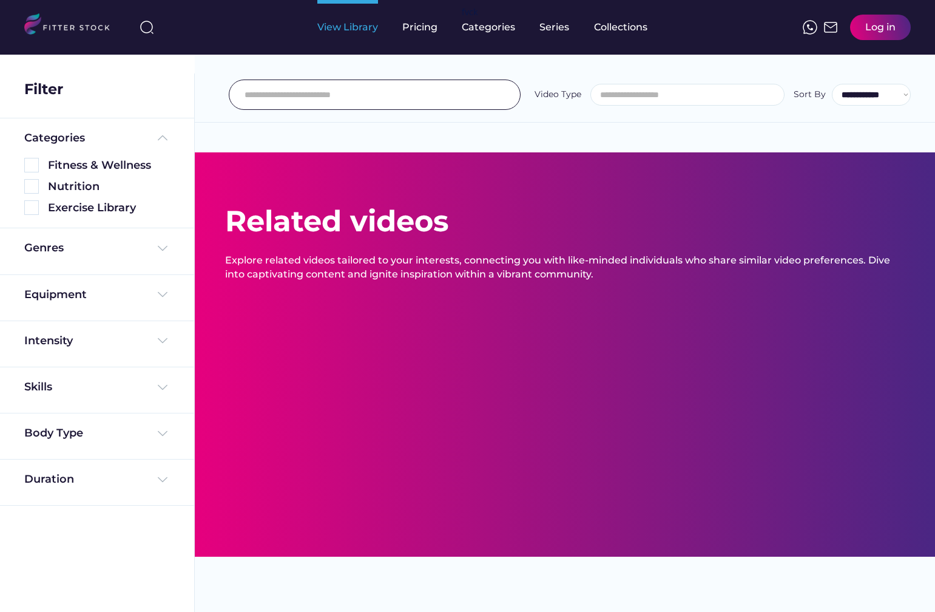
select select
select select "**********"
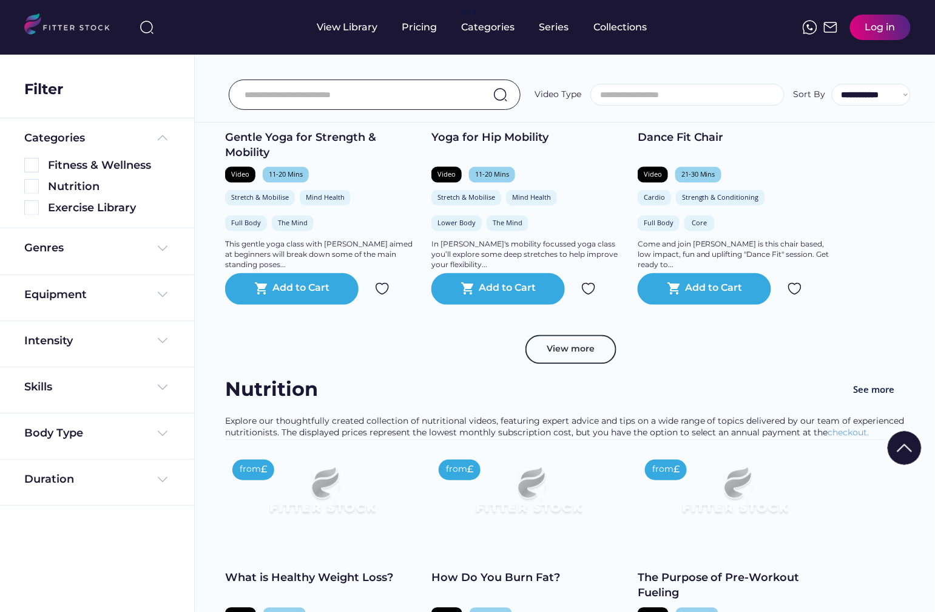
scroll to position [571, 0]
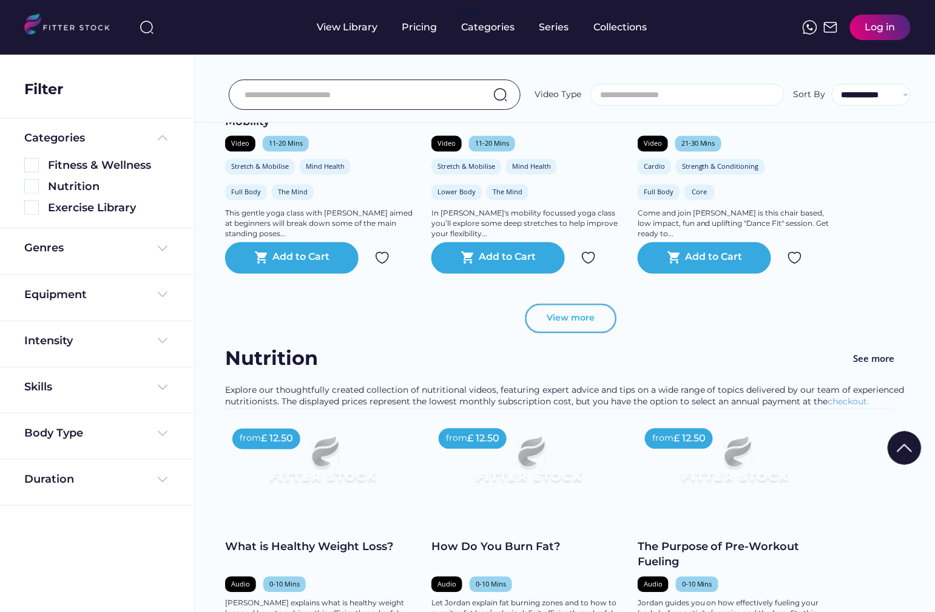
click at [568, 326] on button "View more" at bounding box center [571, 318] width 91 height 29
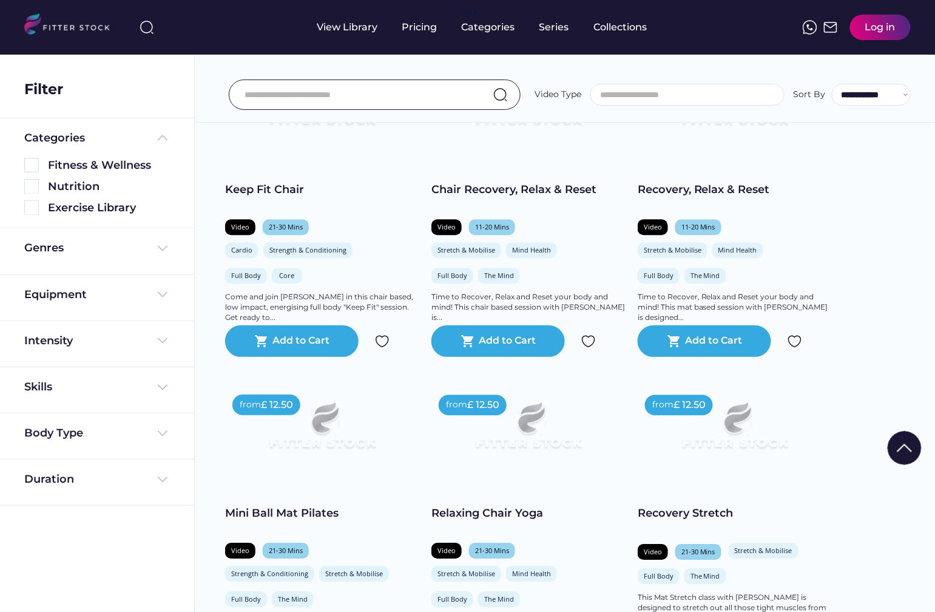
scroll to position [1019, 0]
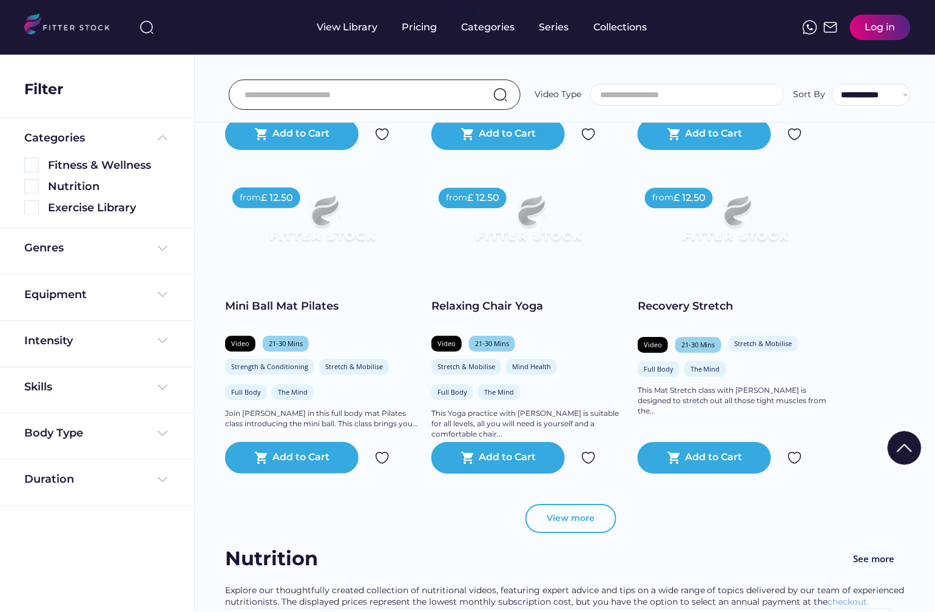
click at [561, 523] on button "View more" at bounding box center [571, 518] width 91 height 29
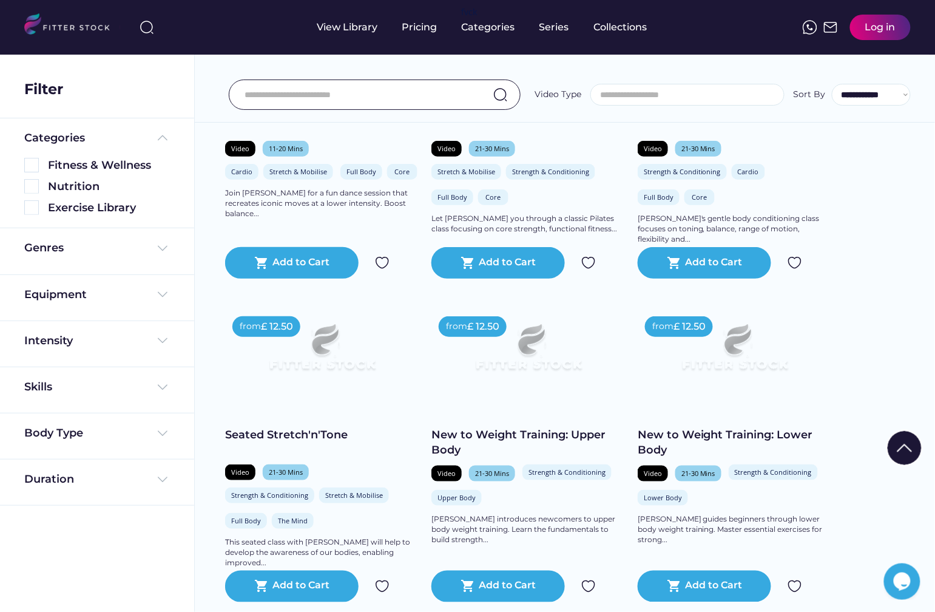
scroll to position [1578, 0]
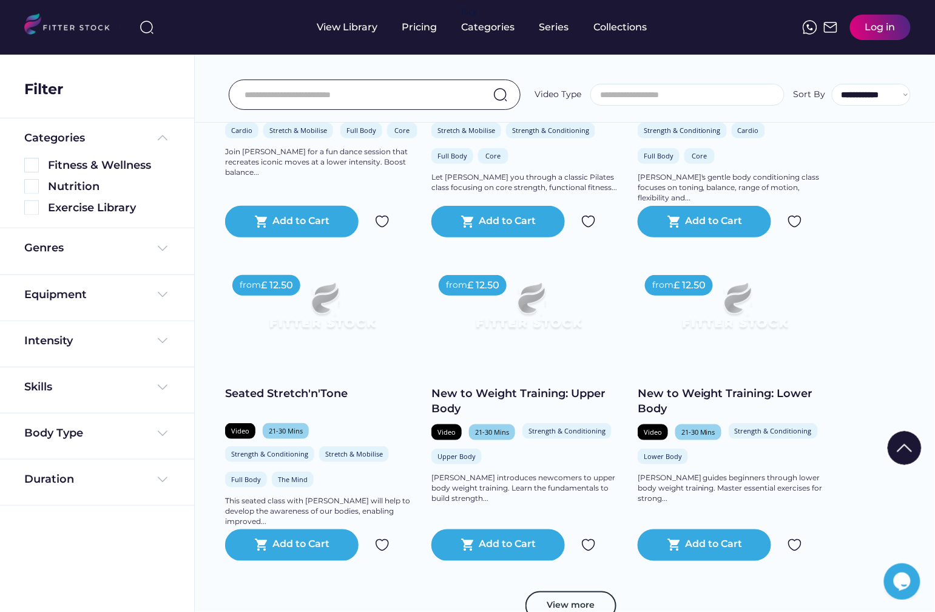
click at [543, 395] on div "New to Weight Training: Upper Body" at bounding box center [529, 401] width 194 height 30
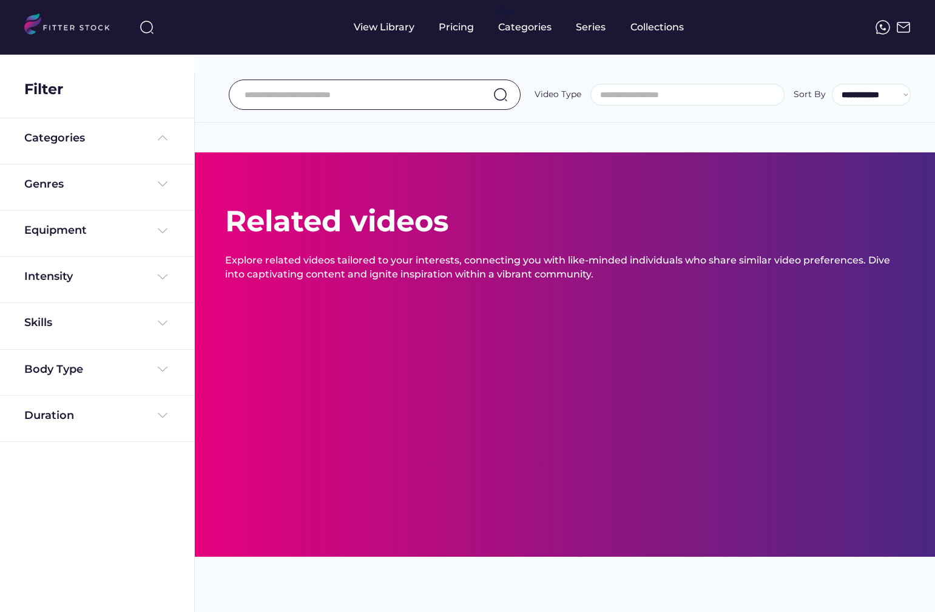
select select
select select "**********"
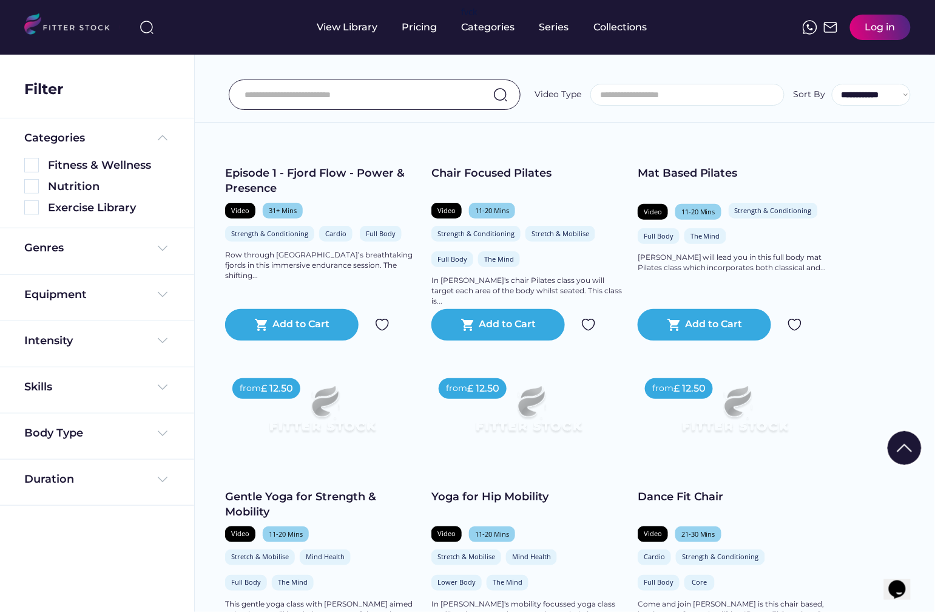
scroll to position [180, 0]
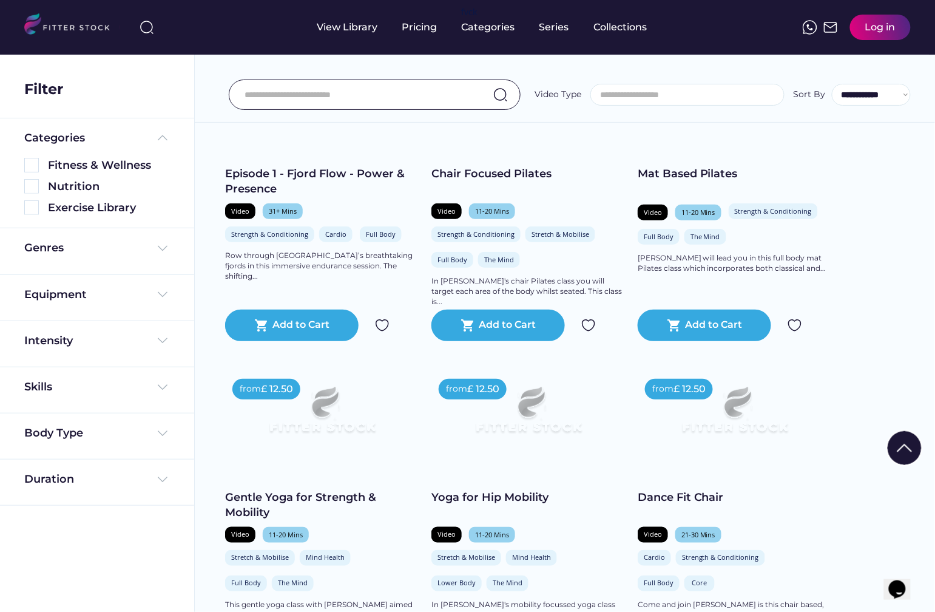
click at [340, 175] on div "Episode 1 - Fjord Flow - Power & Presence" at bounding box center [322, 181] width 194 height 30
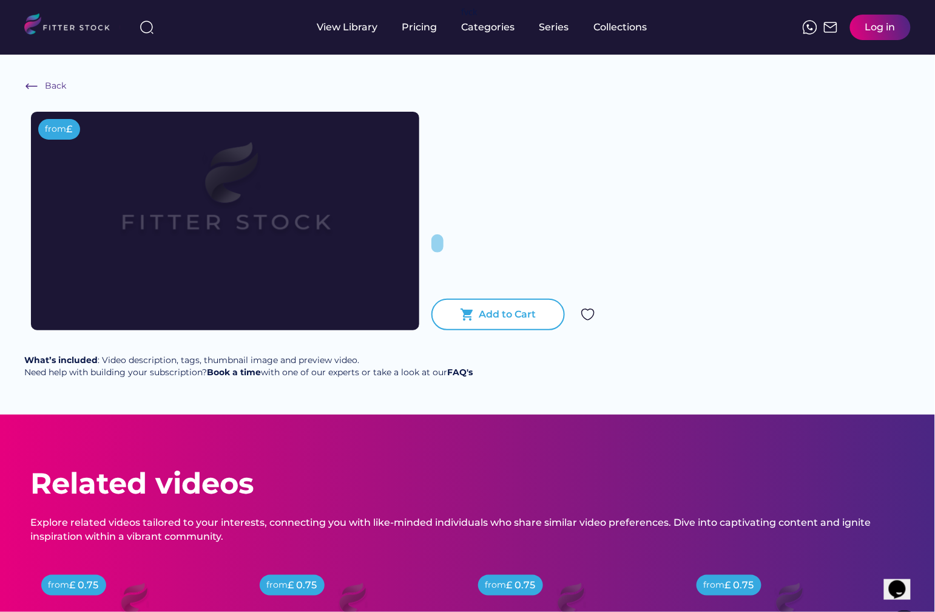
click at [500, 315] on div "Add to Cart" at bounding box center [507, 314] width 57 height 13
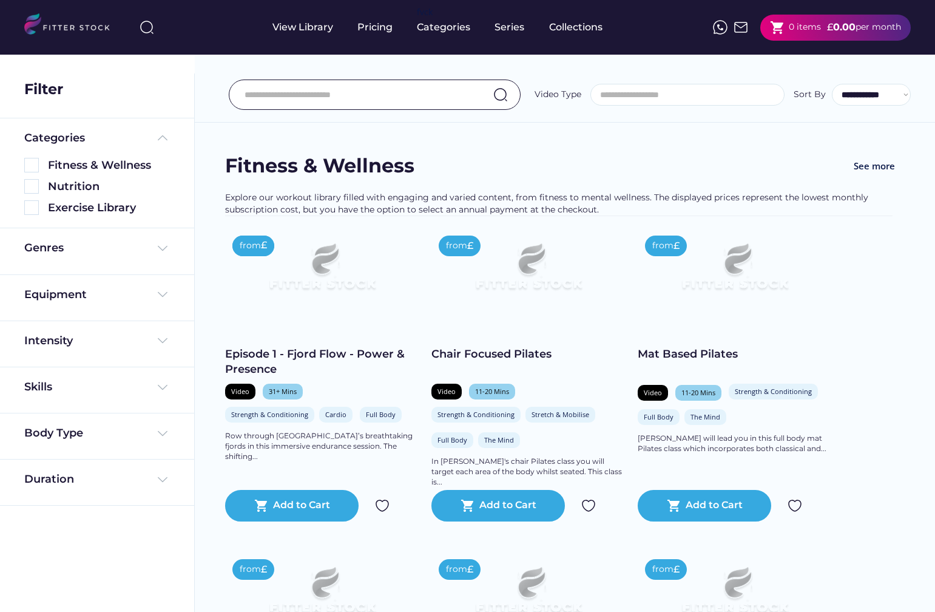
select select
select select "**********"
click at [369, 91] on input "input" at bounding box center [360, 94] width 230 height 25
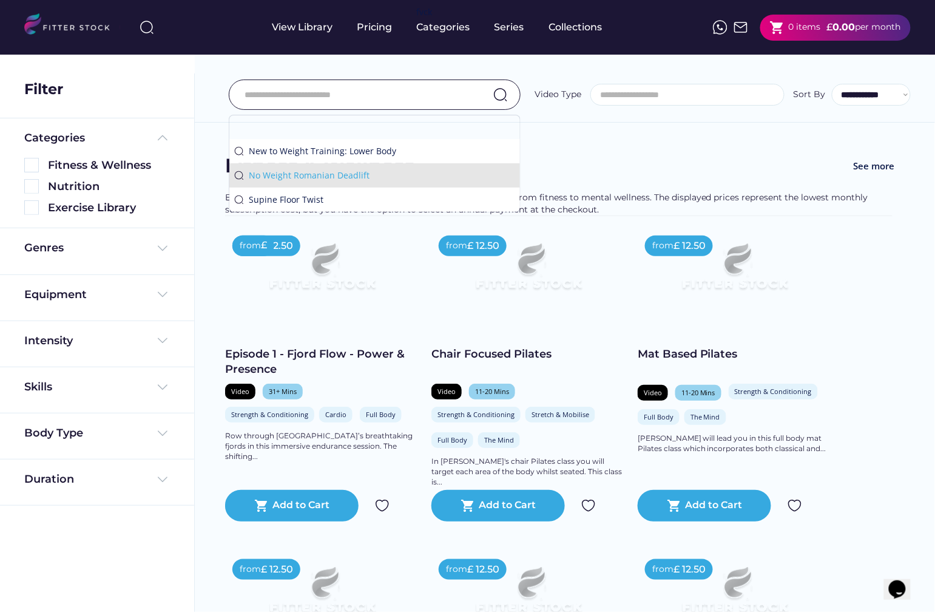
click at [353, 174] on div "No Weight Romanian Deadlift" at bounding box center [382, 175] width 266 height 12
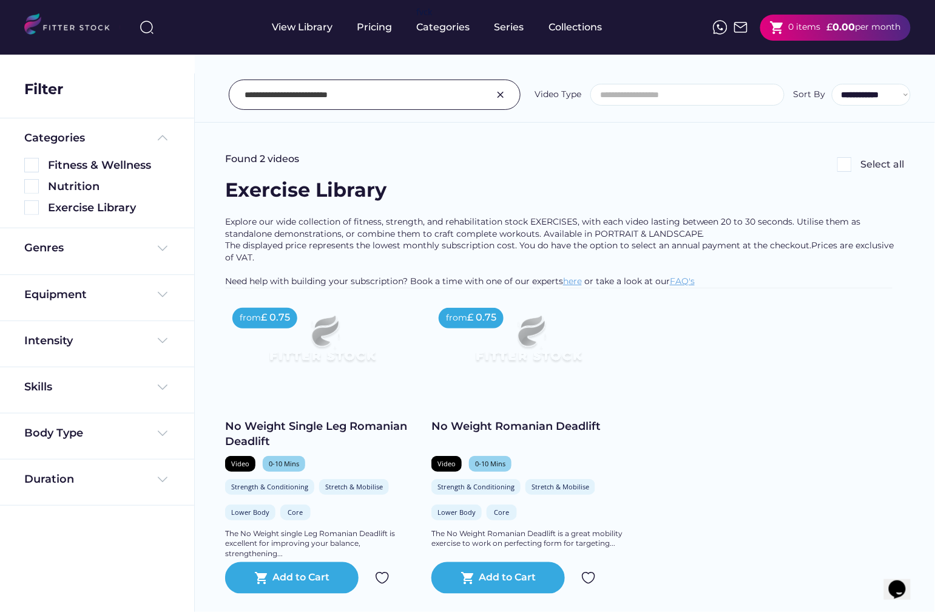
click at [408, 98] on input "input" at bounding box center [360, 94] width 230 height 25
click at [375, 89] on input "input" at bounding box center [360, 94] width 230 height 25
type input "***"
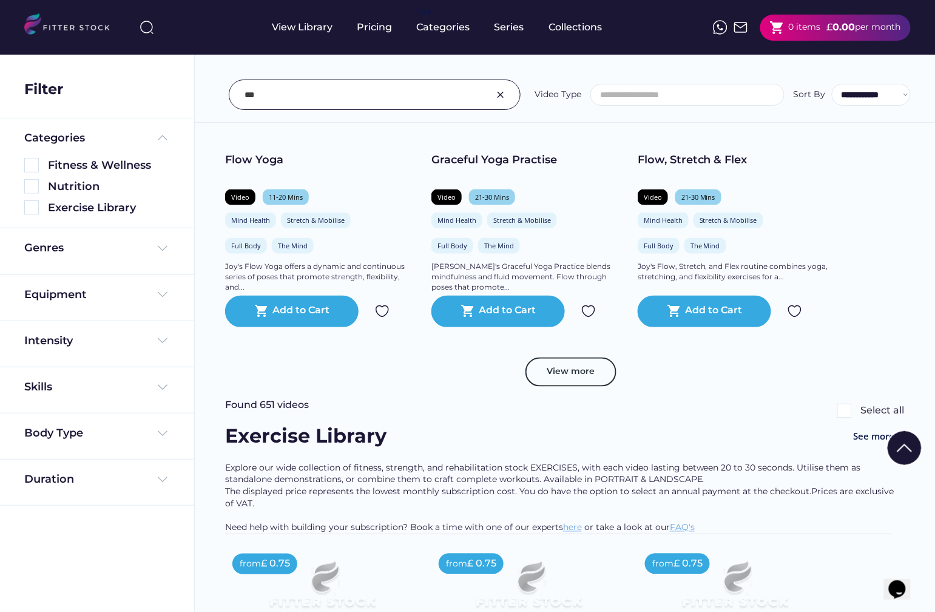
scroll to position [1862, 0]
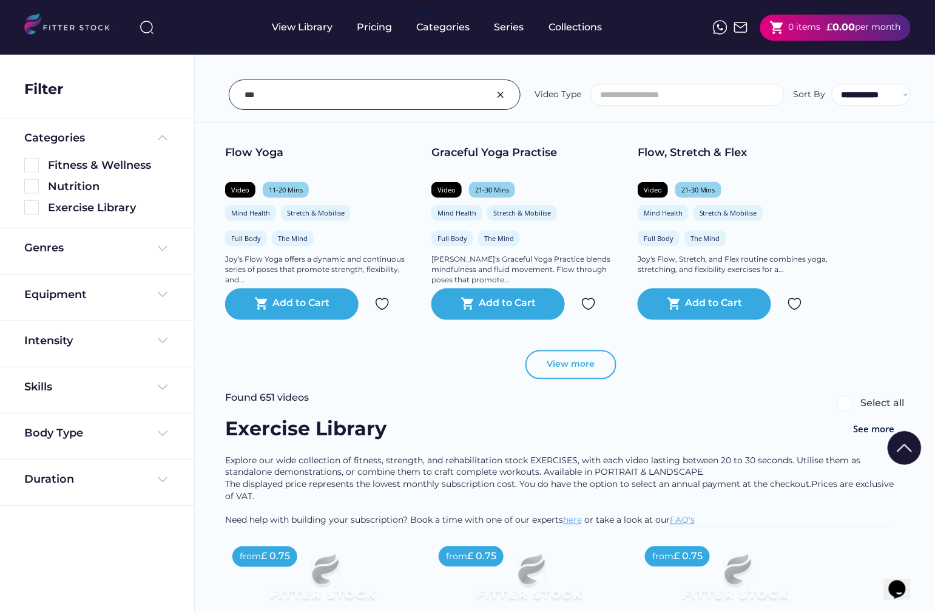
click at [554, 365] on button "View more" at bounding box center [571, 364] width 91 height 29
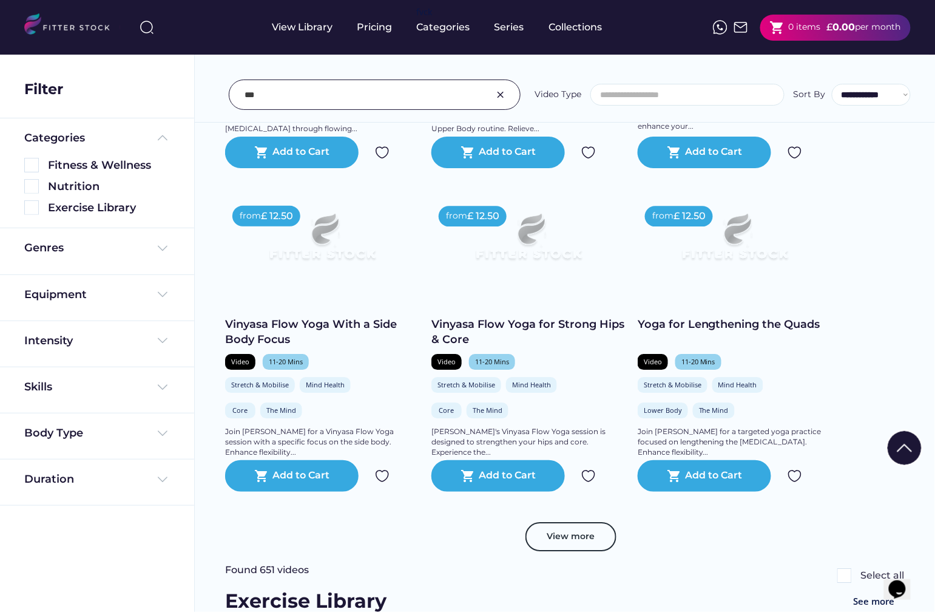
scroll to position [2364, 0]
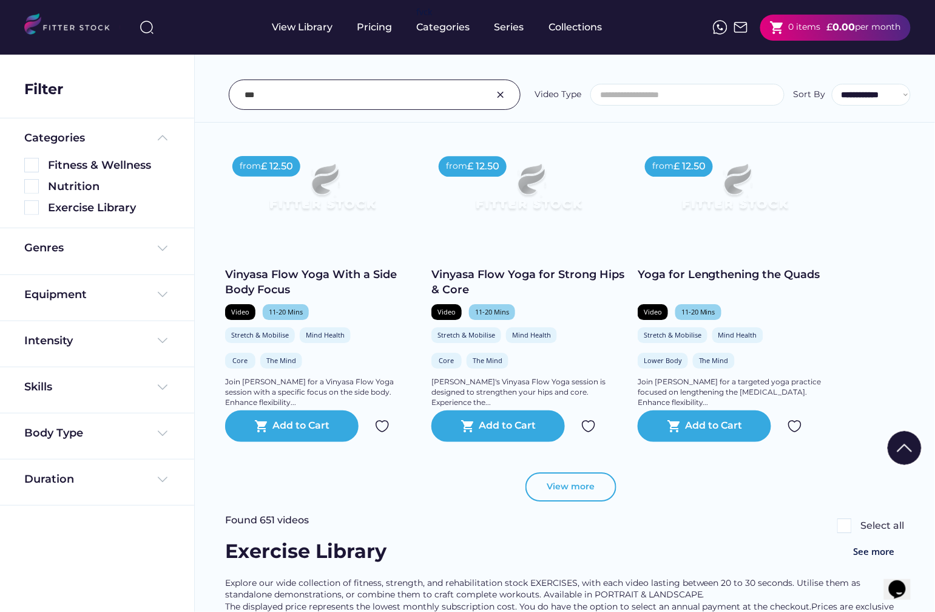
click at [564, 485] on button "View more" at bounding box center [571, 486] width 91 height 29
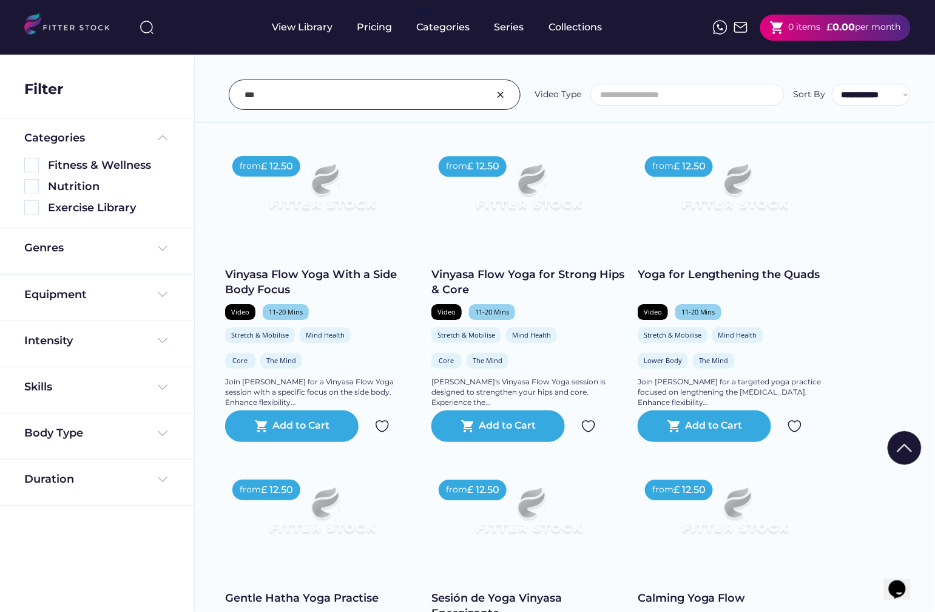
scroll to position [2603, 0]
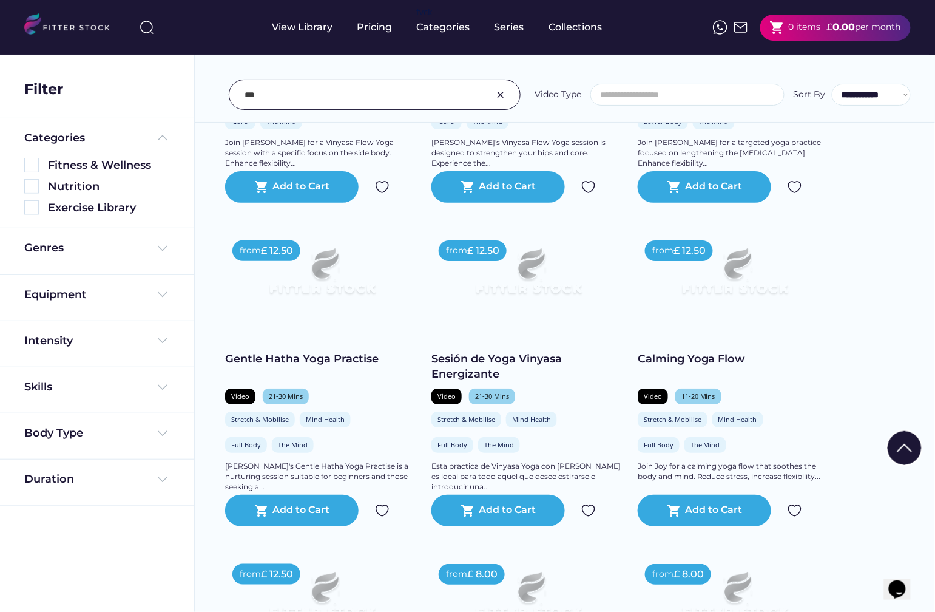
click at [535, 364] on div "Sesión de Yoga Vinyasa Energizante" at bounding box center [529, 366] width 194 height 30
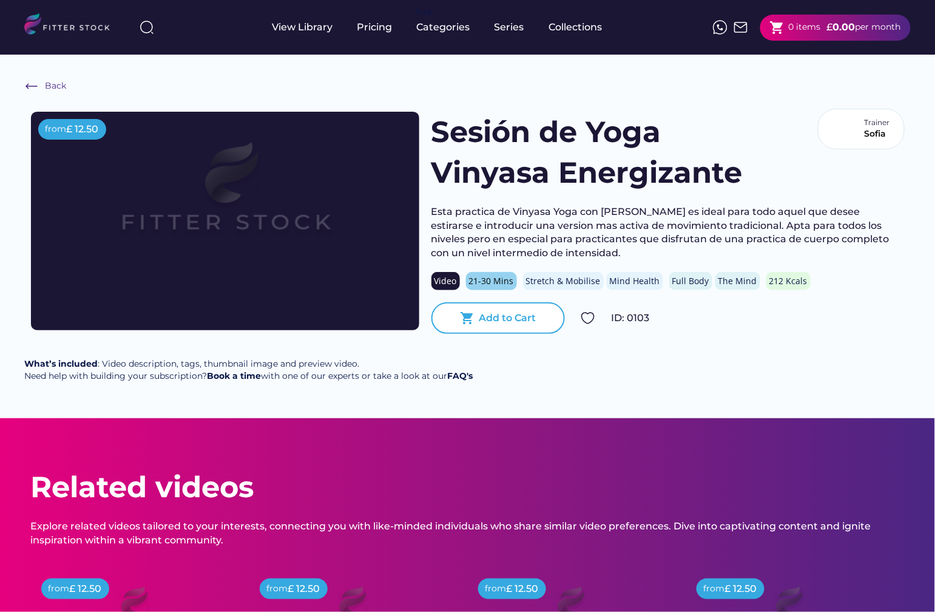
click at [531, 328] on div "shopping_cart Add to Cart" at bounding box center [499, 318] width 134 height 32
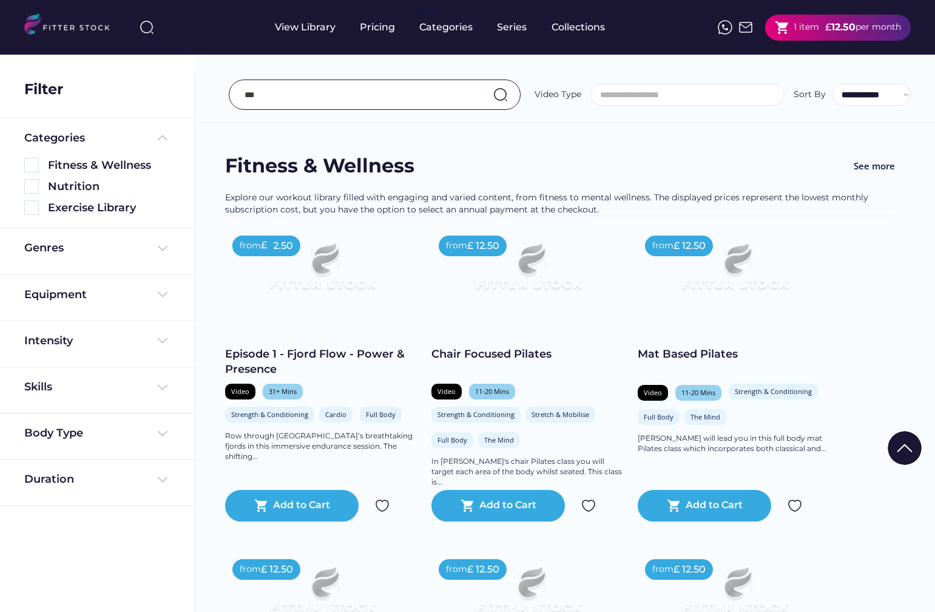
select select
select select "**********"
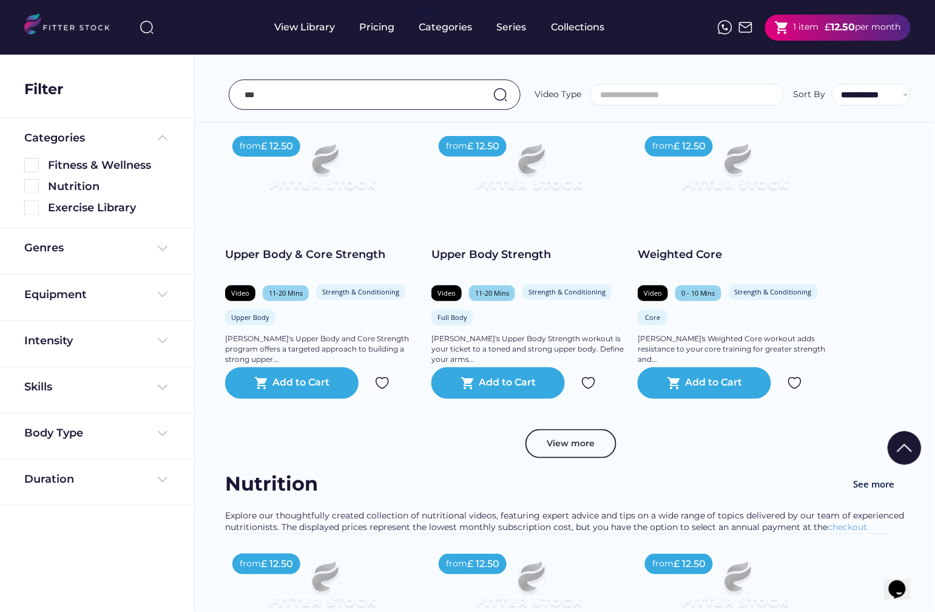
scroll to position [3087, 0]
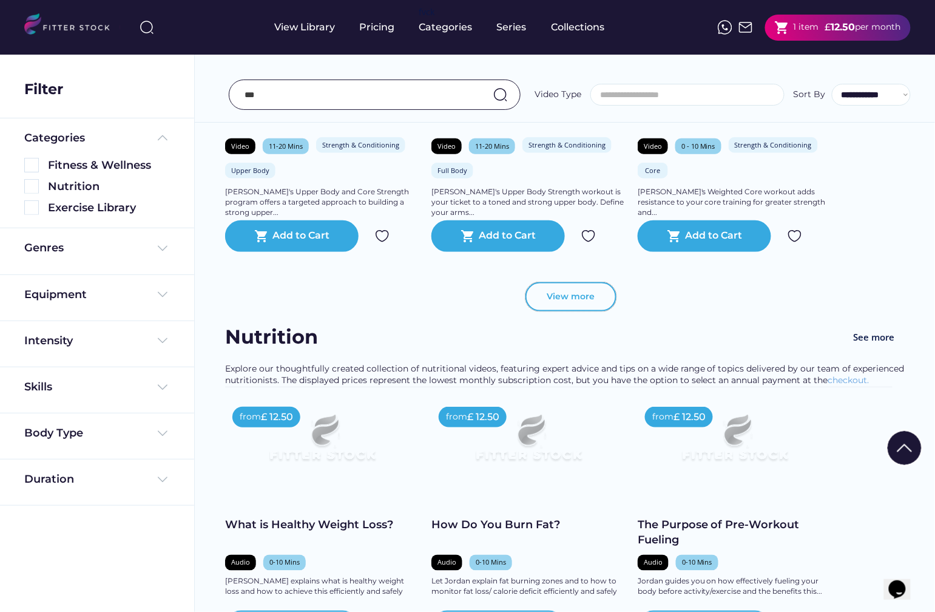
click at [546, 288] on button "View more" at bounding box center [571, 296] width 91 height 29
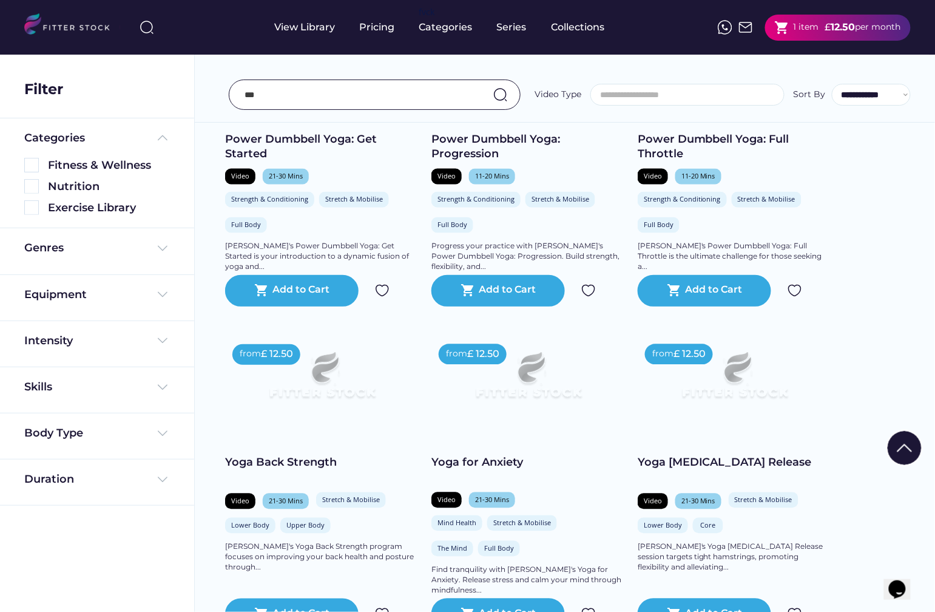
scroll to position [3495, 0]
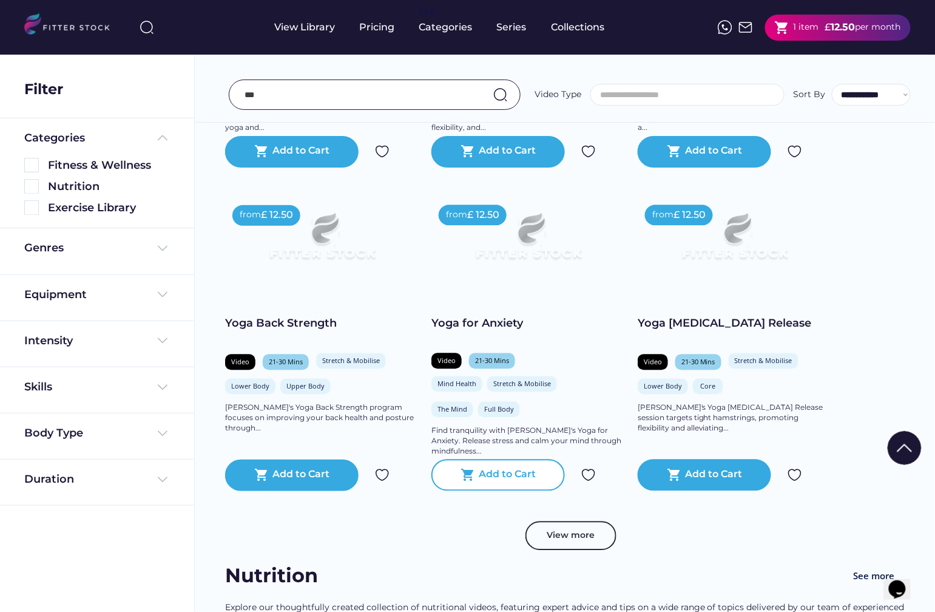
click at [523, 477] on div "Add to Cart" at bounding box center [508, 475] width 57 height 15
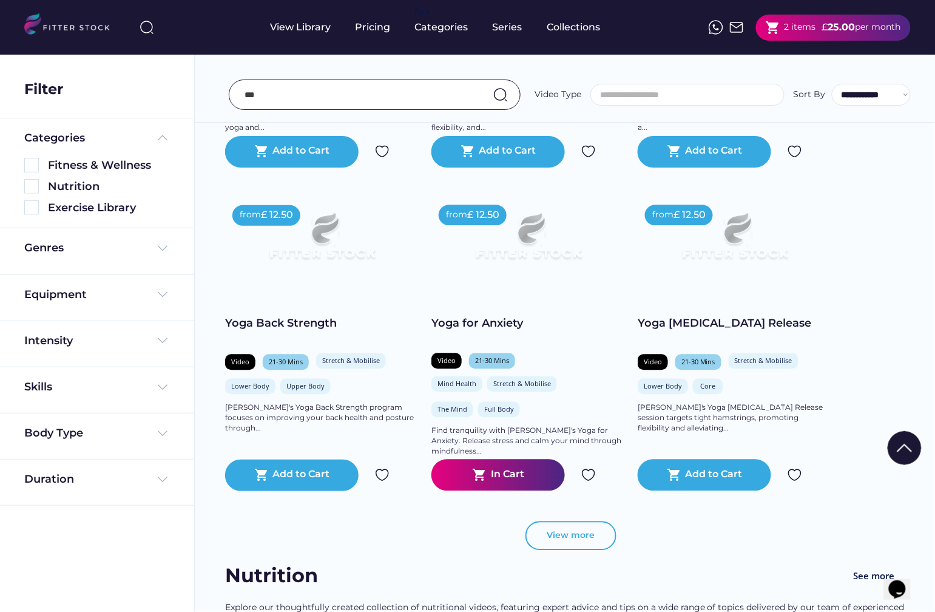
click at [572, 540] on button "View more" at bounding box center [571, 535] width 91 height 29
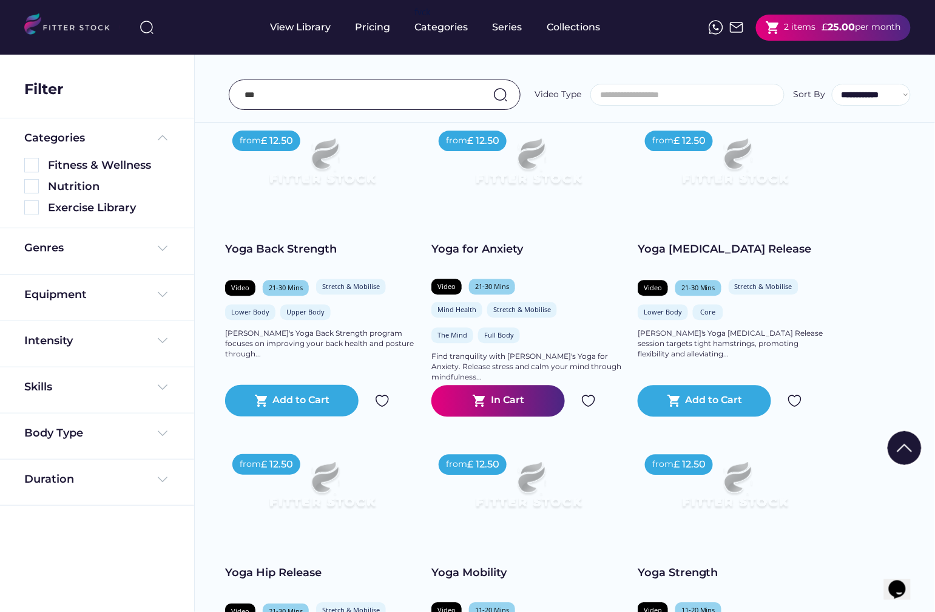
scroll to position [3572, 0]
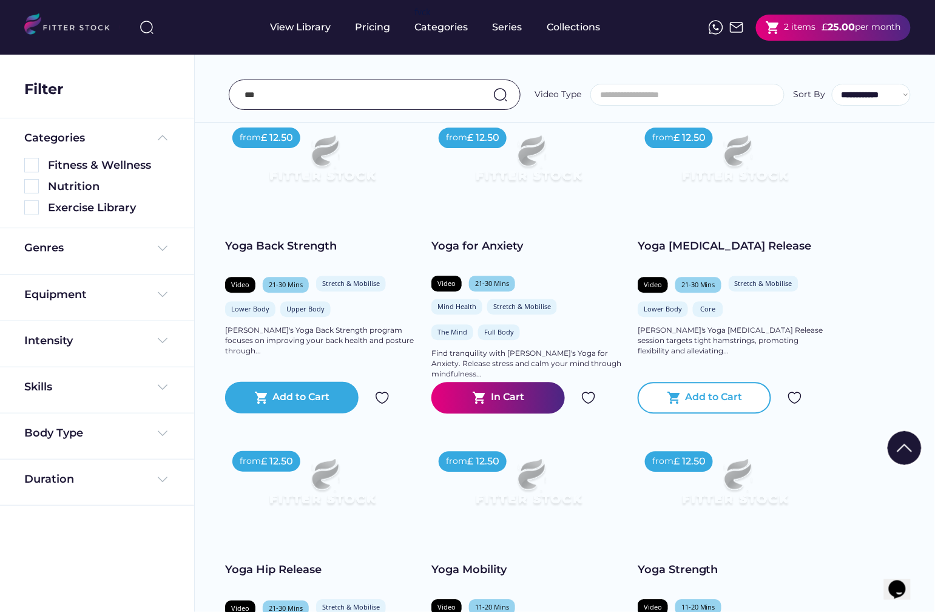
click at [710, 407] on div "shopping_cart Add to Cart" at bounding box center [705, 398] width 134 height 32
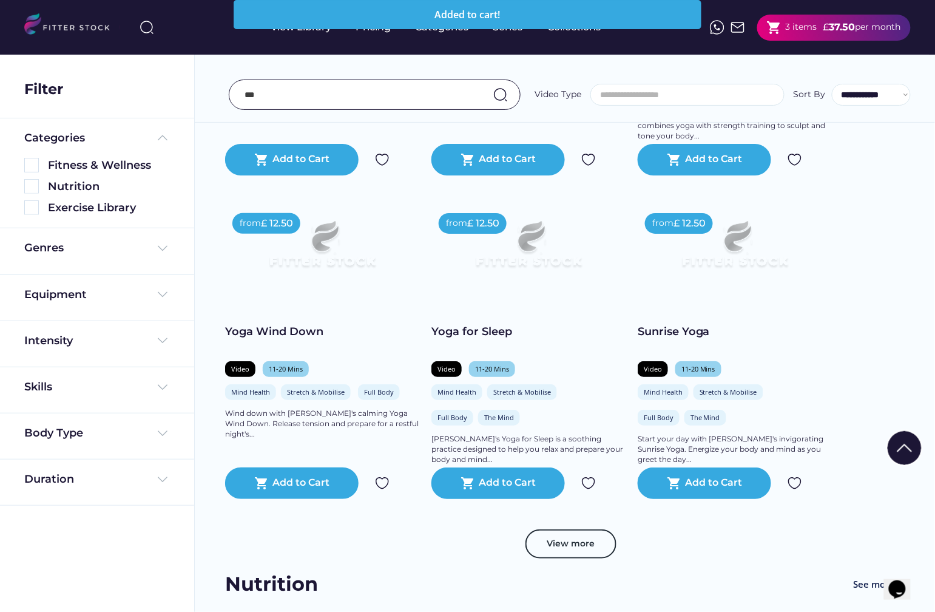
scroll to position [4163, 0]
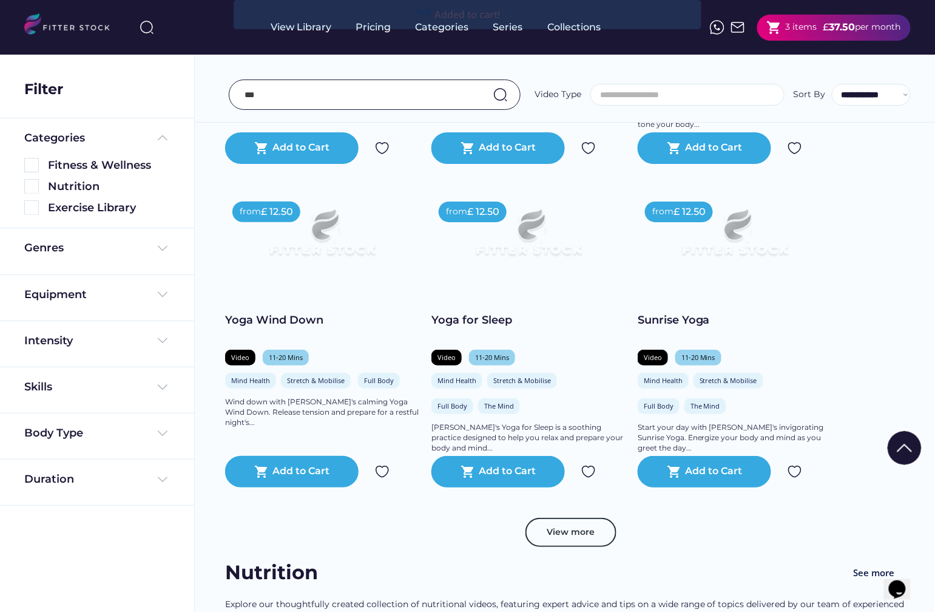
click at [824, 29] on div "£" at bounding box center [827, 27] width 6 height 13
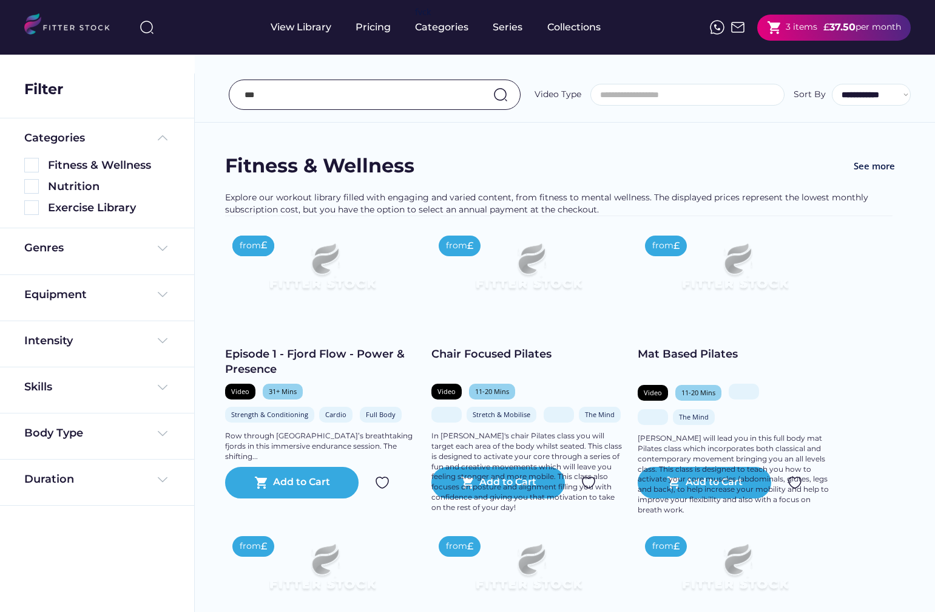
select select
select select "**********"
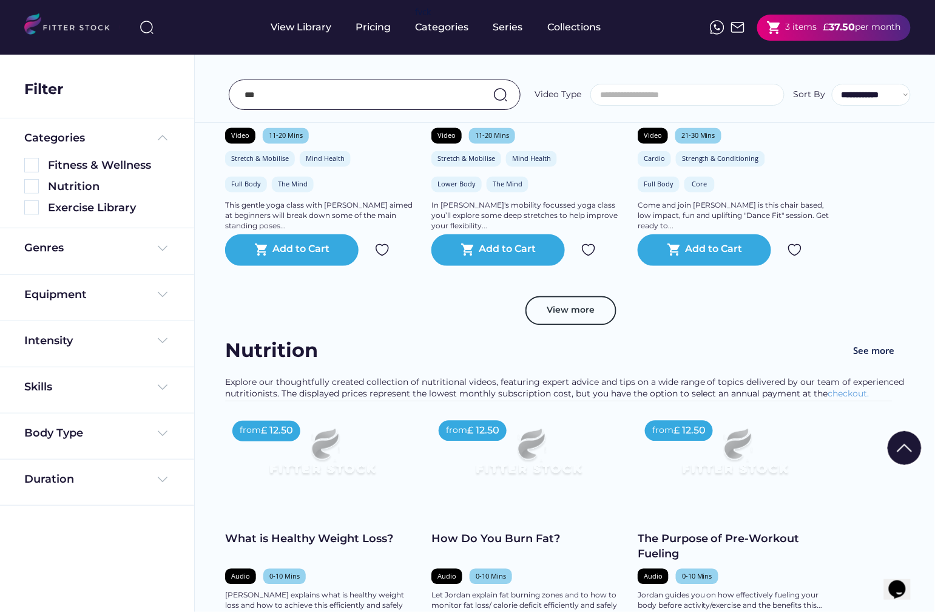
scroll to position [635, 0]
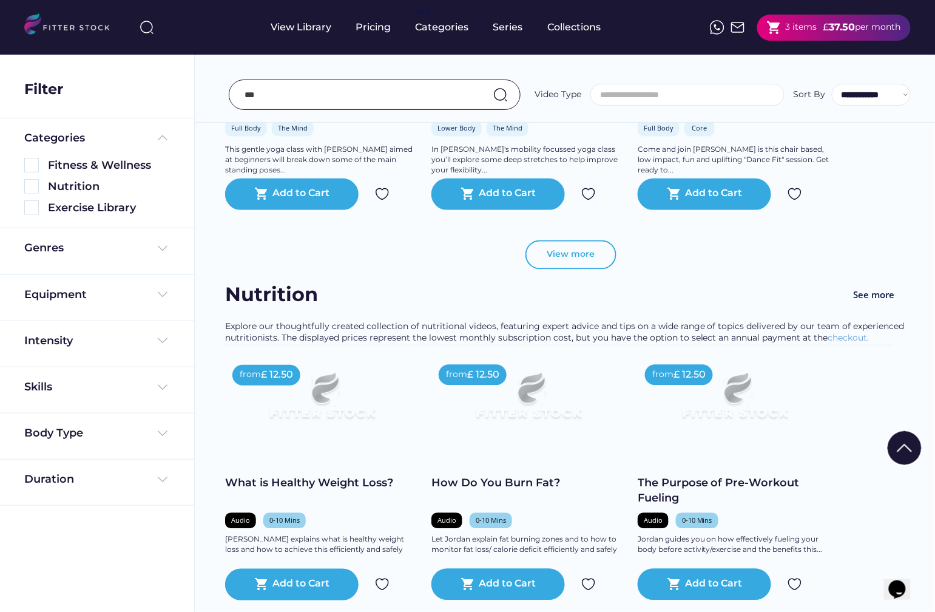
click at [571, 249] on button "View more" at bounding box center [571, 254] width 91 height 29
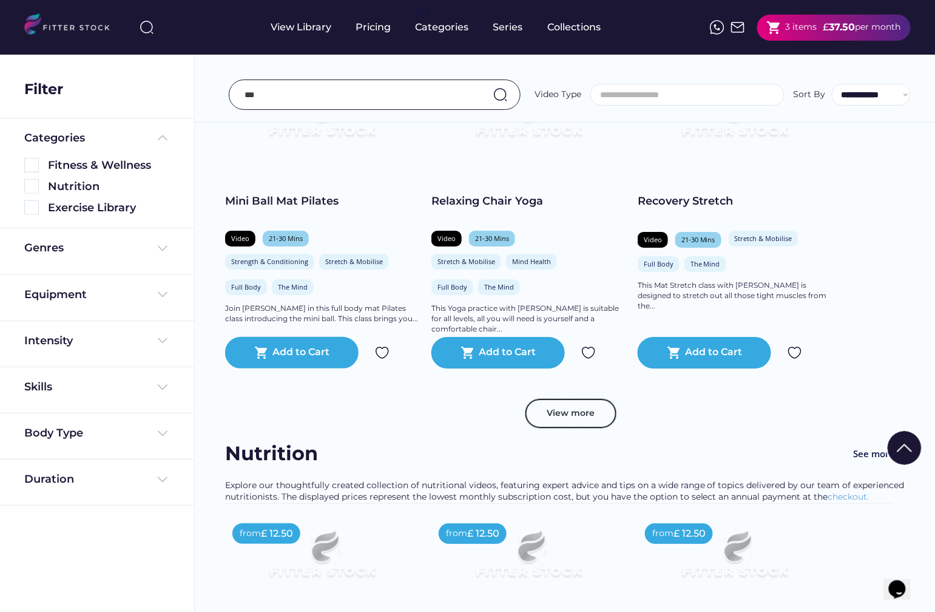
scroll to position [1218, 0]
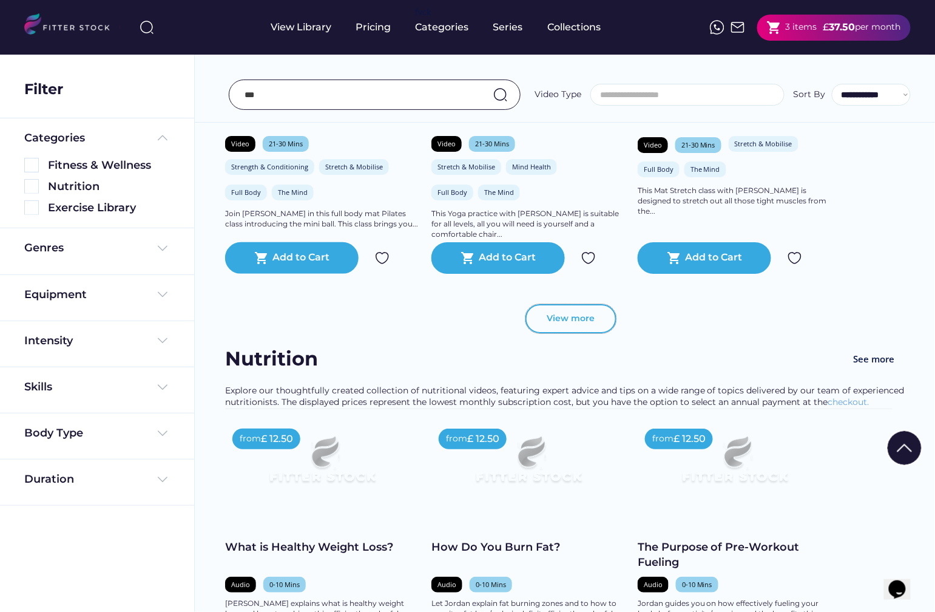
click at [576, 310] on button "View more" at bounding box center [571, 318] width 91 height 29
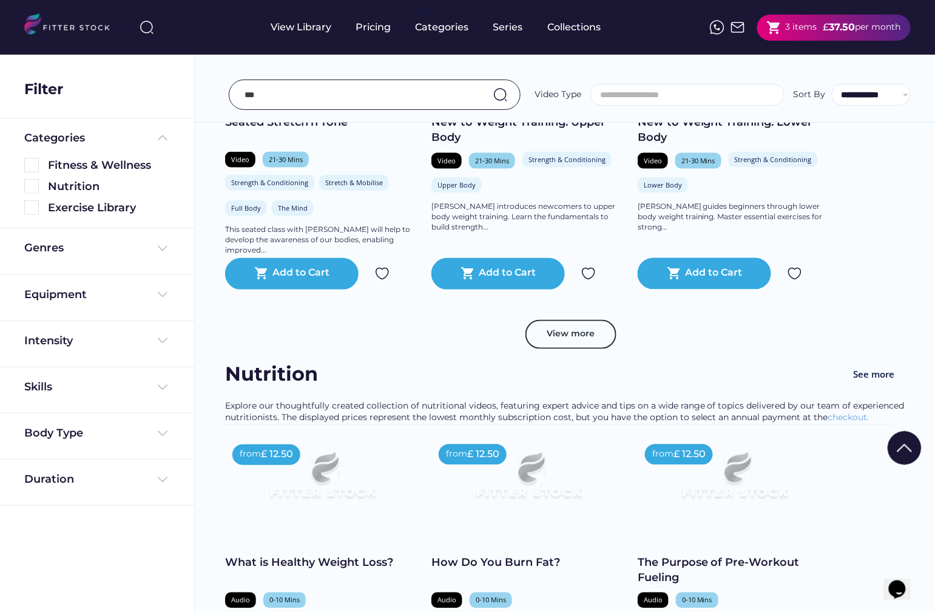
scroll to position [1756, 0]
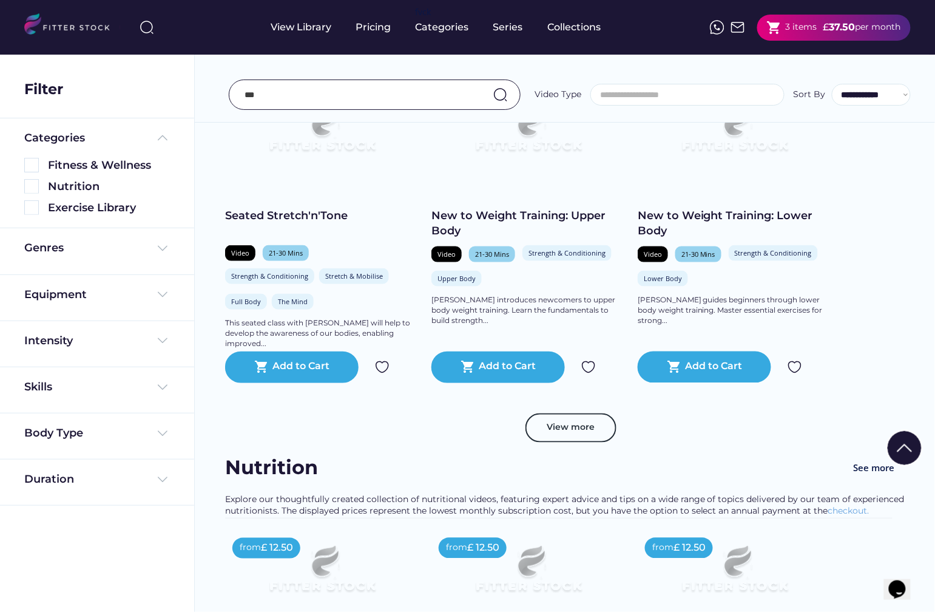
click at [321, 217] on div "Seated Stretch'n'Tone" at bounding box center [322, 215] width 194 height 15
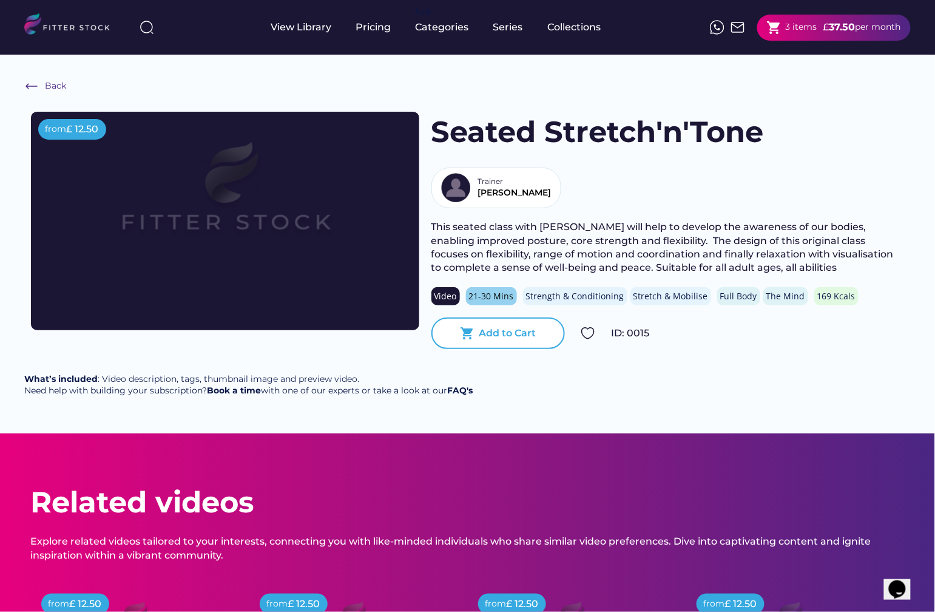
click at [486, 327] on div "Add to Cart" at bounding box center [507, 333] width 57 height 13
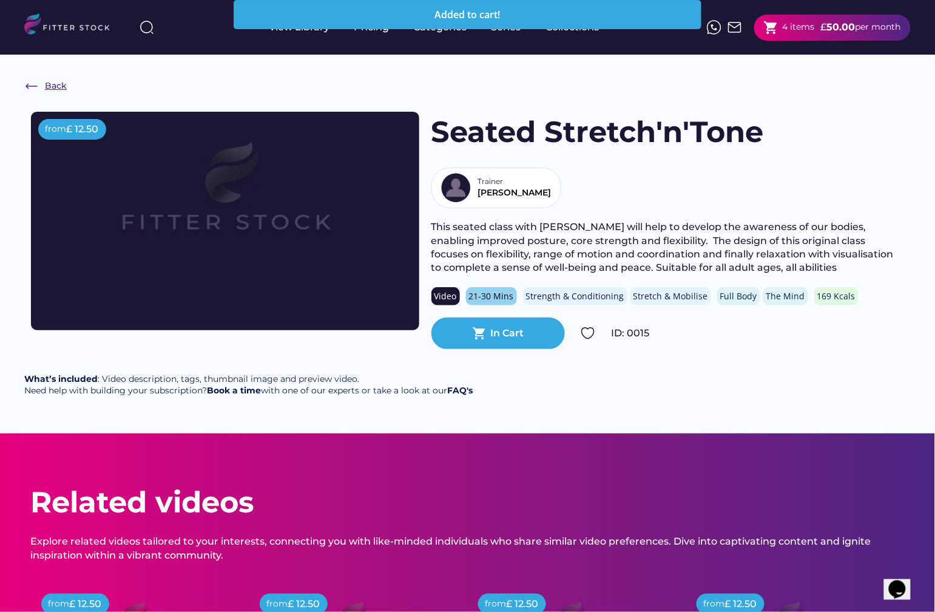
click at [53, 86] on div "Back" at bounding box center [56, 86] width 22 height 12
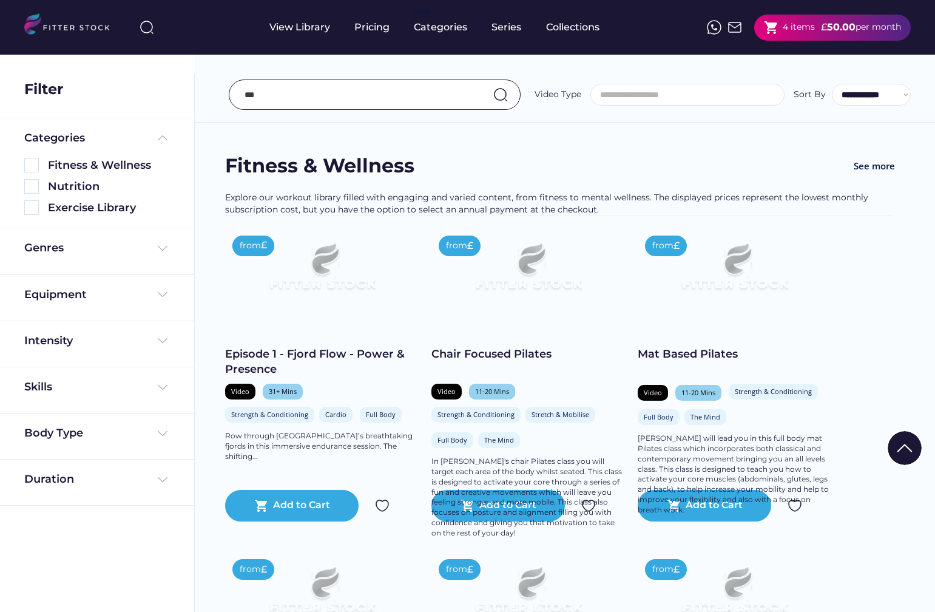
select select
select select "**********"
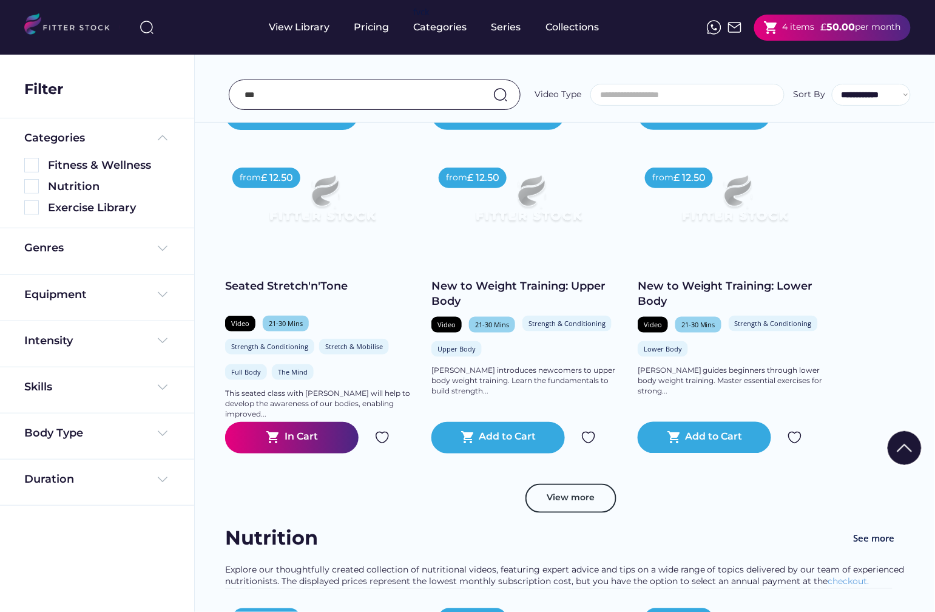
scroll to position [1695, 0]
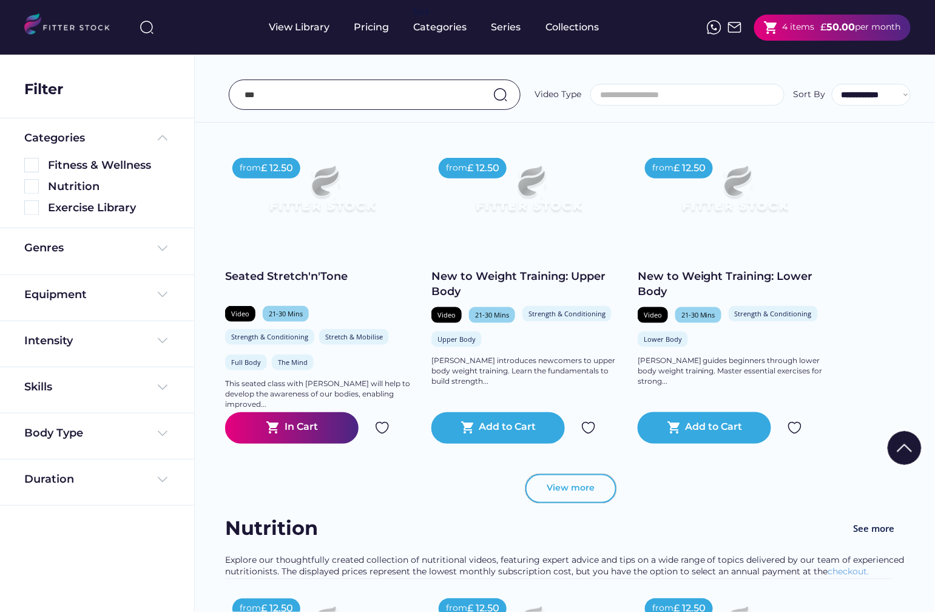
click at [574, 487] on button "View more" at bounding box center [571, 488] width 91 height 29
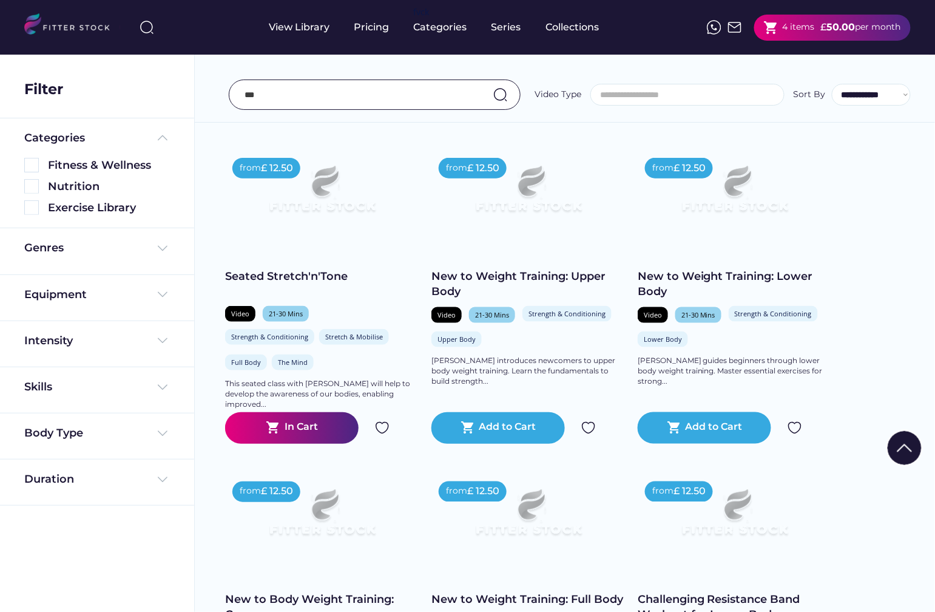
scroll to position [2113, 0]
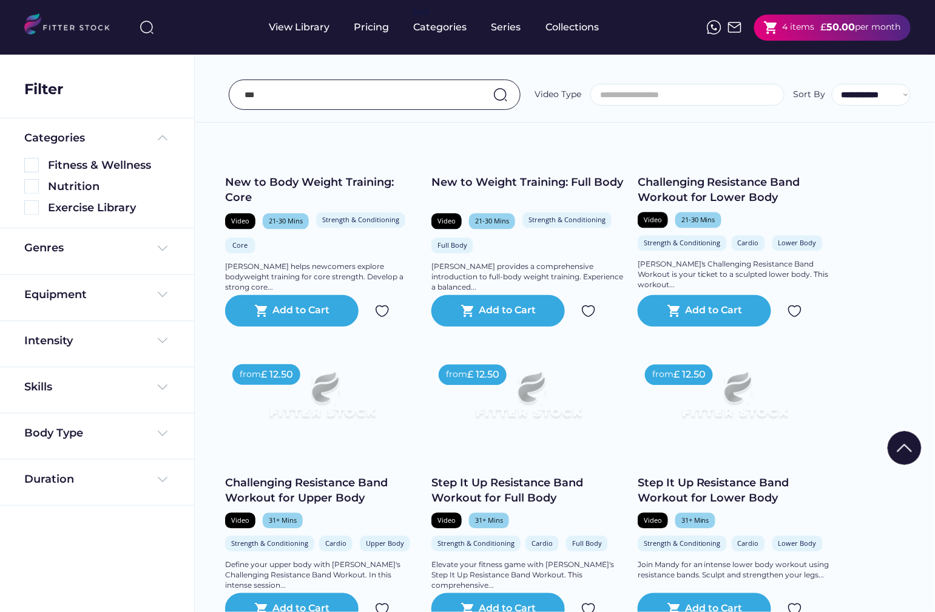
click at [516, 491] on div "Step It Up Resistance Band Workout for Full Body" at bounding box center [529, 490] width 194 height 30
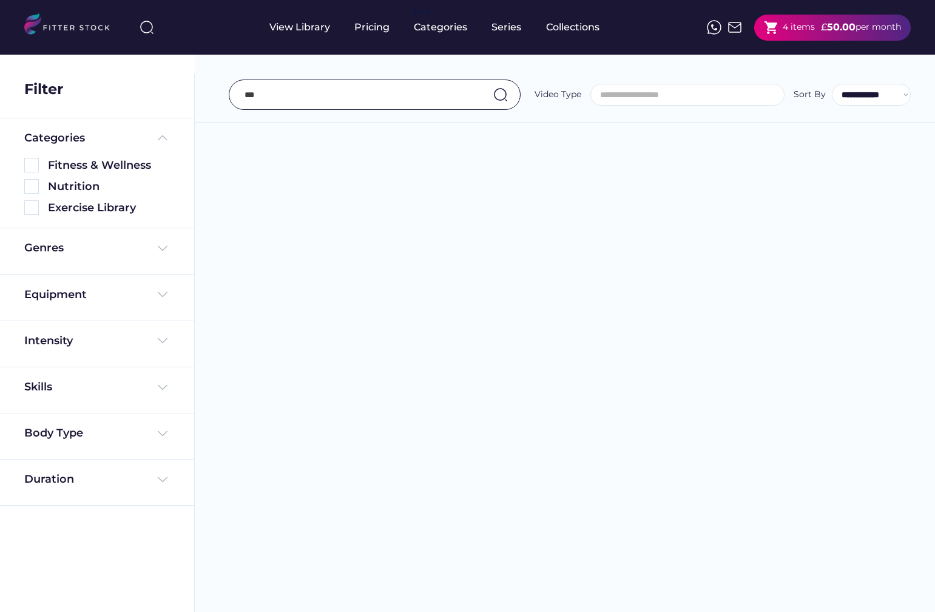
select select
select select "**********"
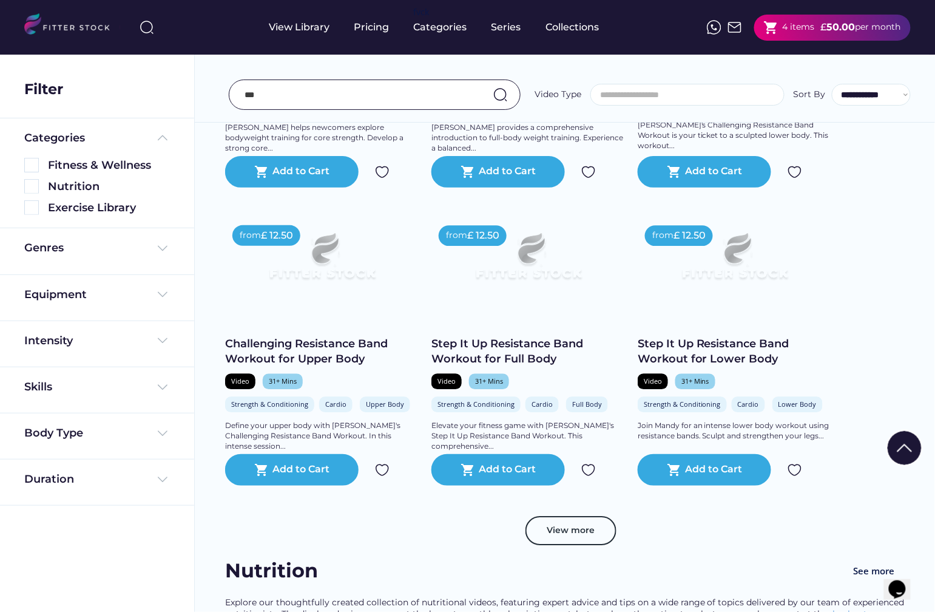
scroll to position [2251, 0]
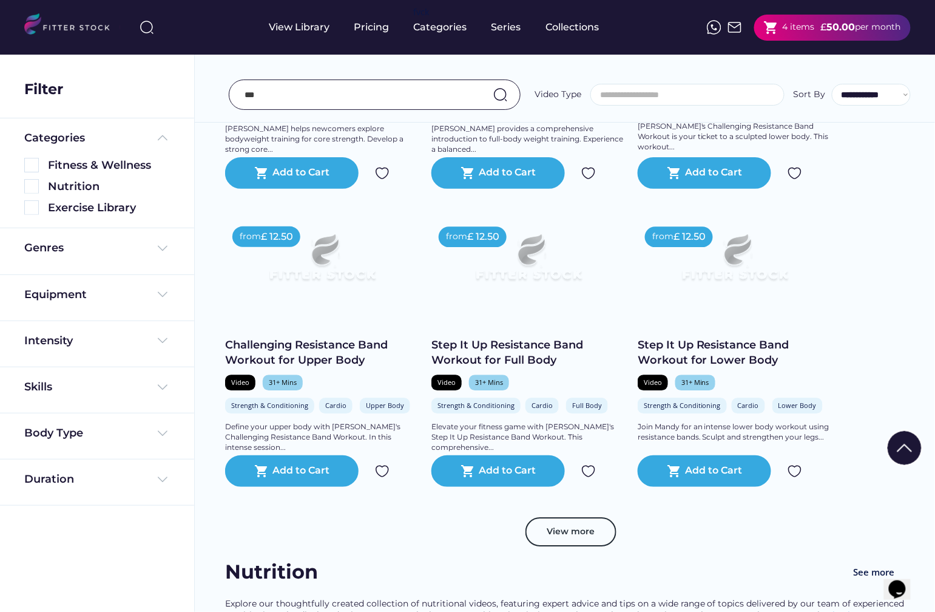
click at [540, 345] on div "Step It Up Resistance Band Workout for Full Body" at bounding box center [529, 352] width 194 height 30
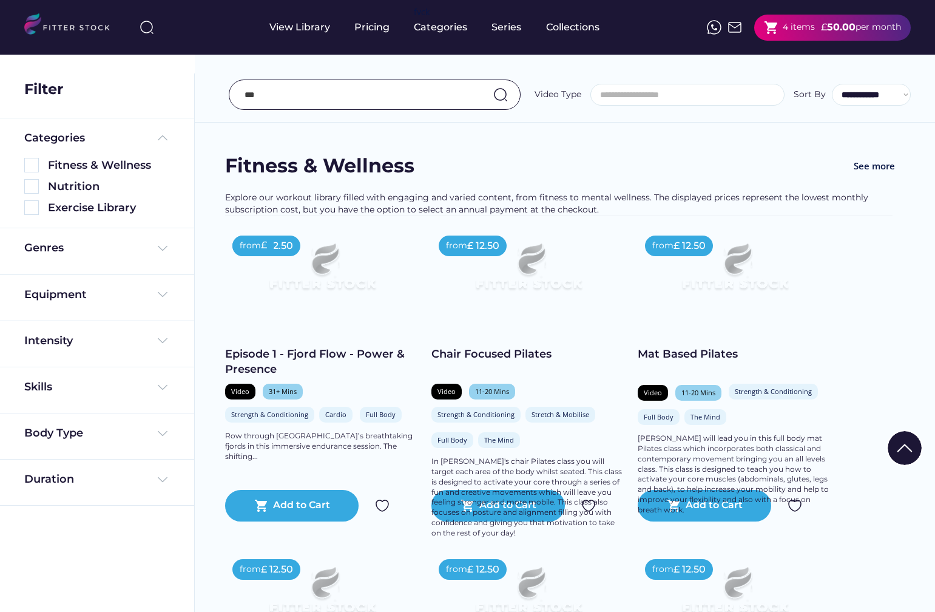
select select
select select "**********"
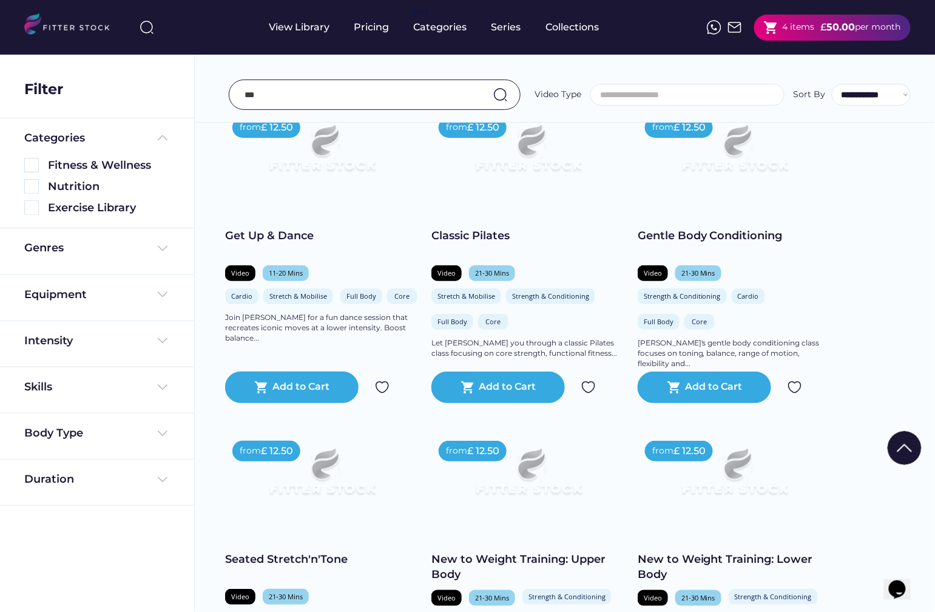
scroll to position [855, 0]
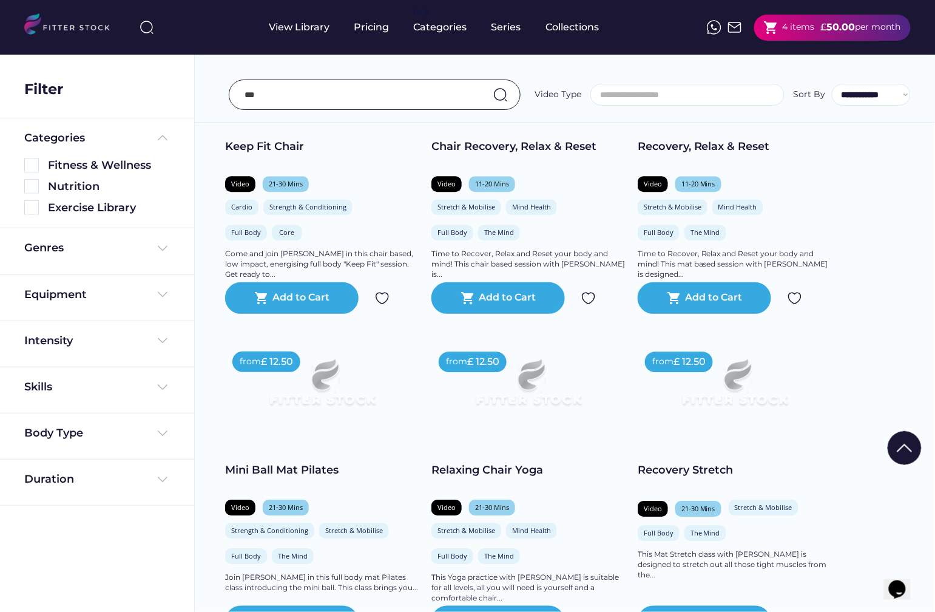
click at [301, 106] on input "input" at bounding box center [360, 94] width 230 height 25
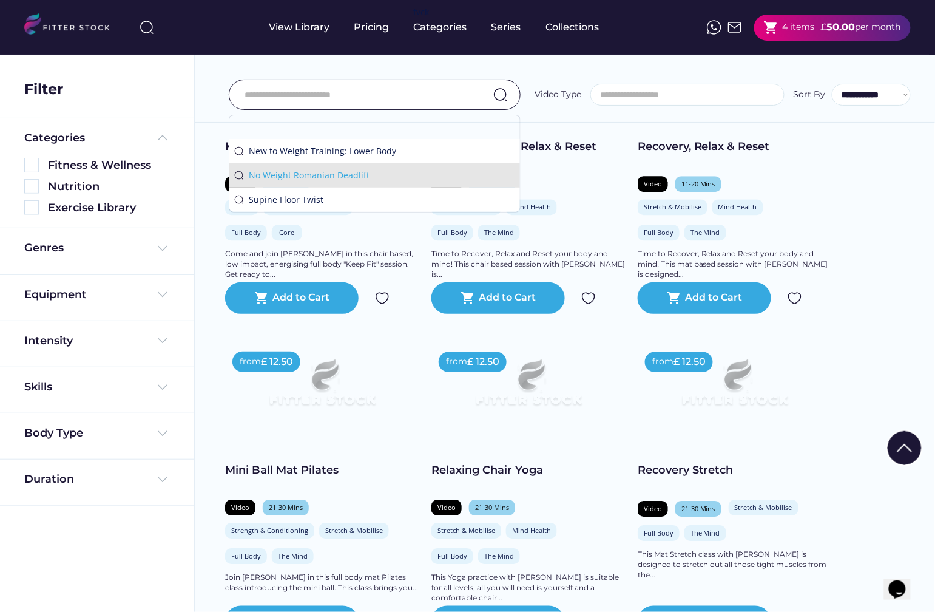
click at [310, 177] on div "No Weight Romanian Deadlift" at bounding box center [382, 175] width 266 height 12
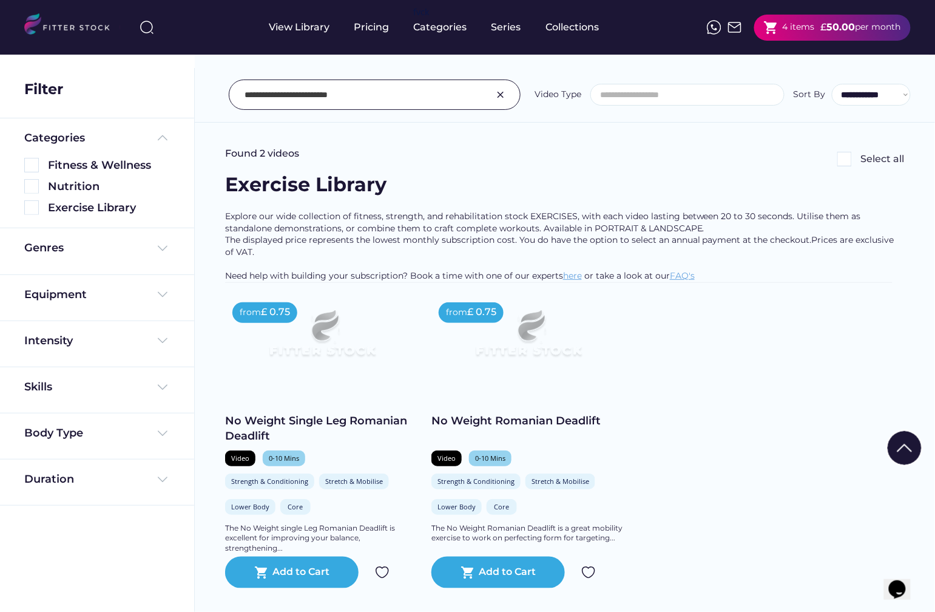
scroll to position [0, 0]
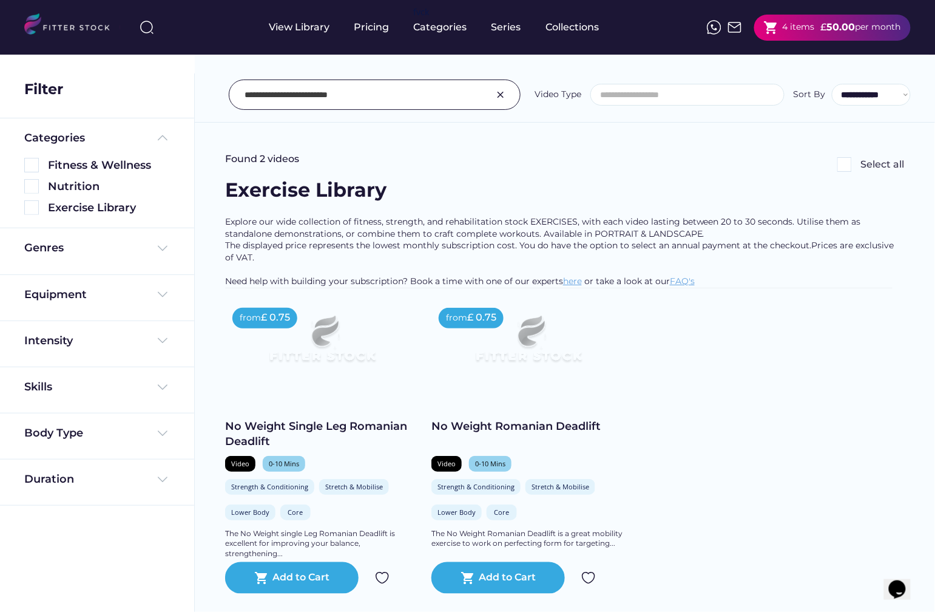
click at [331, 104] on input "input" at bounding box center [360, 94] width 230 height 25
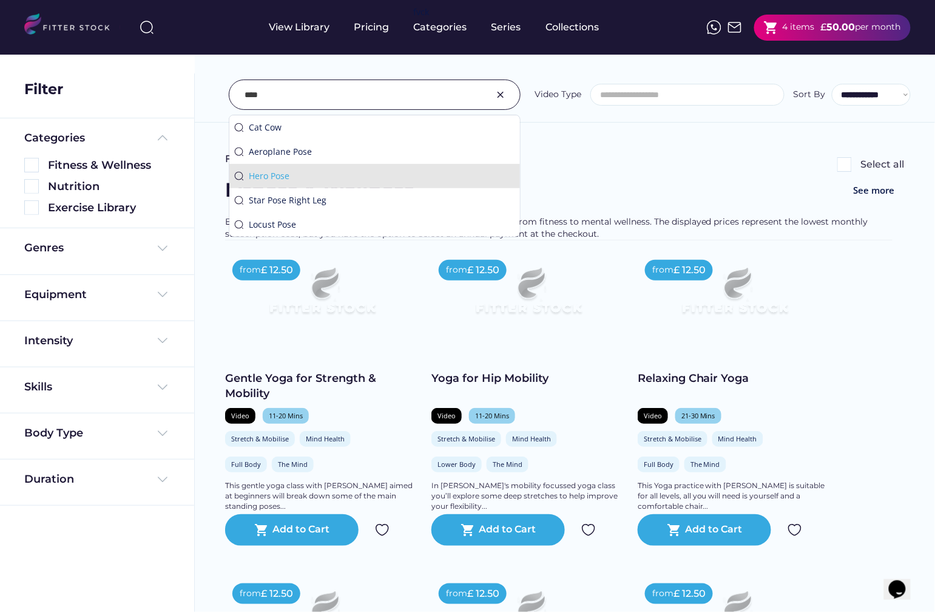
click at [338, 177] on div "Hero Pose" at bounding box center [382, 176] width 266 height 12
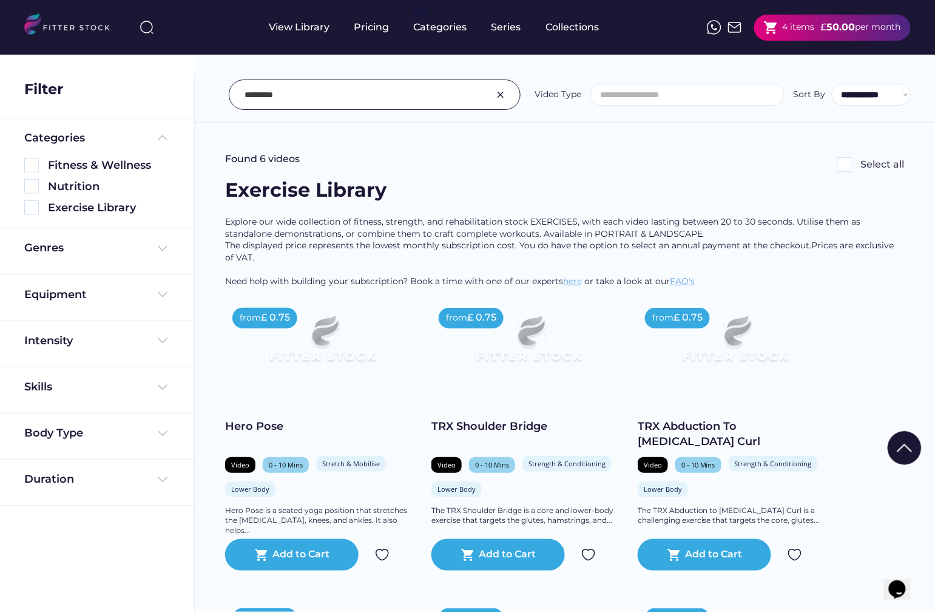
scroll to position [364, 0]
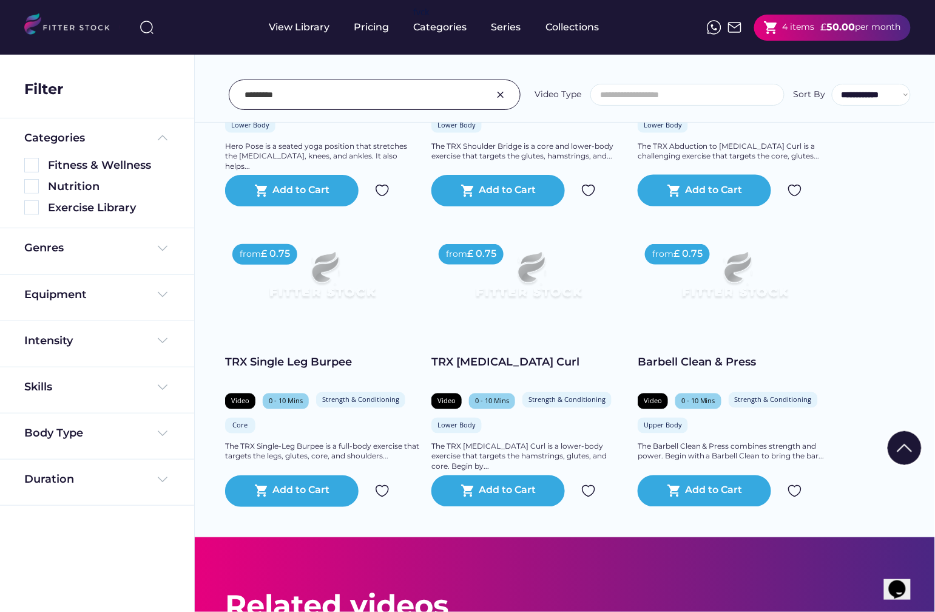
click at [345, 101] on input "input" at bounding box center [360, 94] width 230 height 25
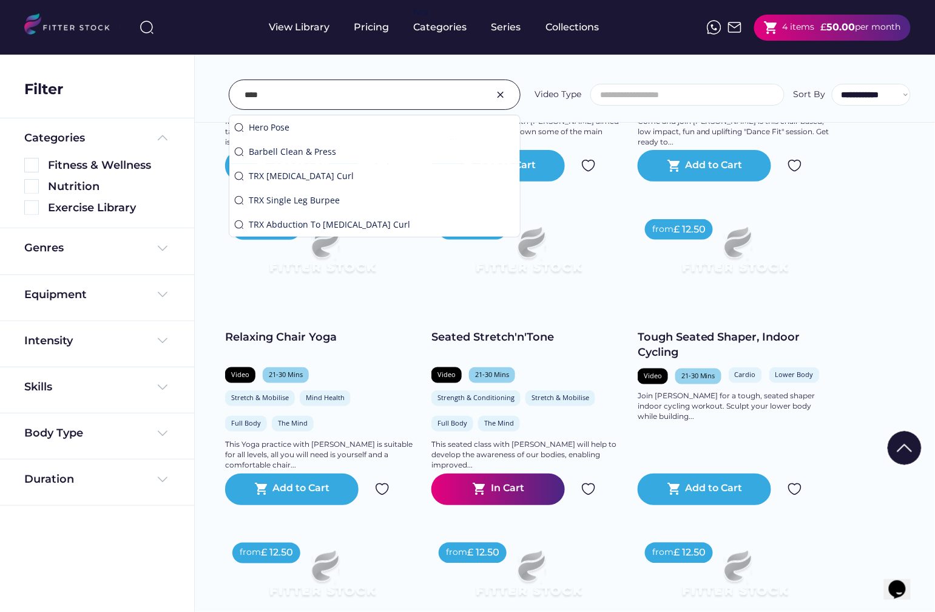
scroll to position [3482, 0]
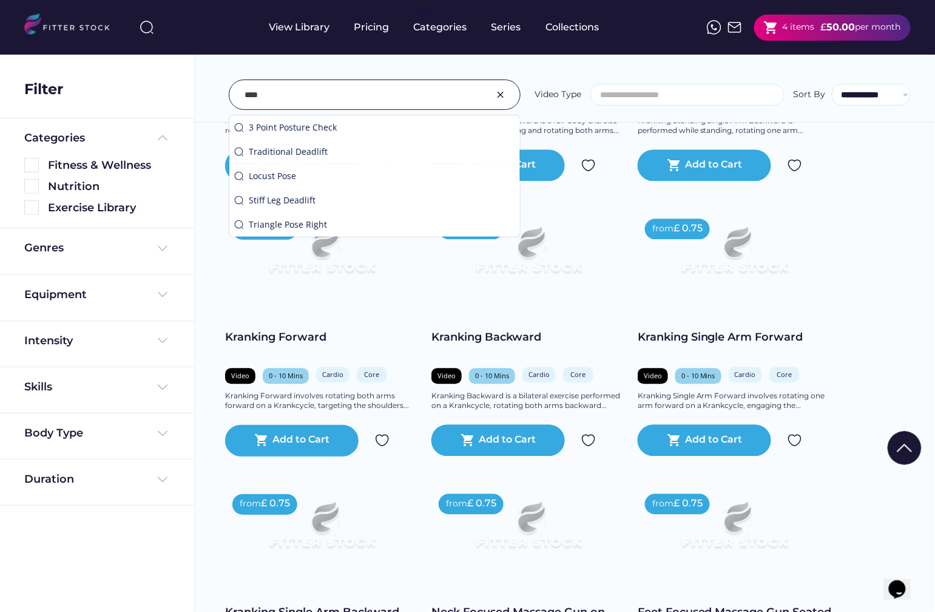
type input "****"
click at [192, 483] on div "Duration" at bounding box center [97, 483] width 194 height 46
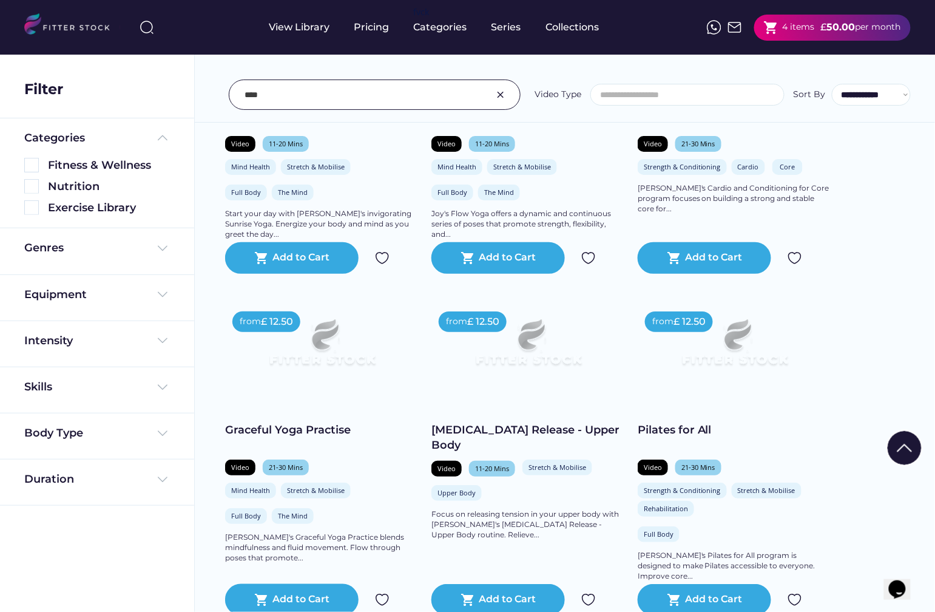
scroll to position [2034, 0]
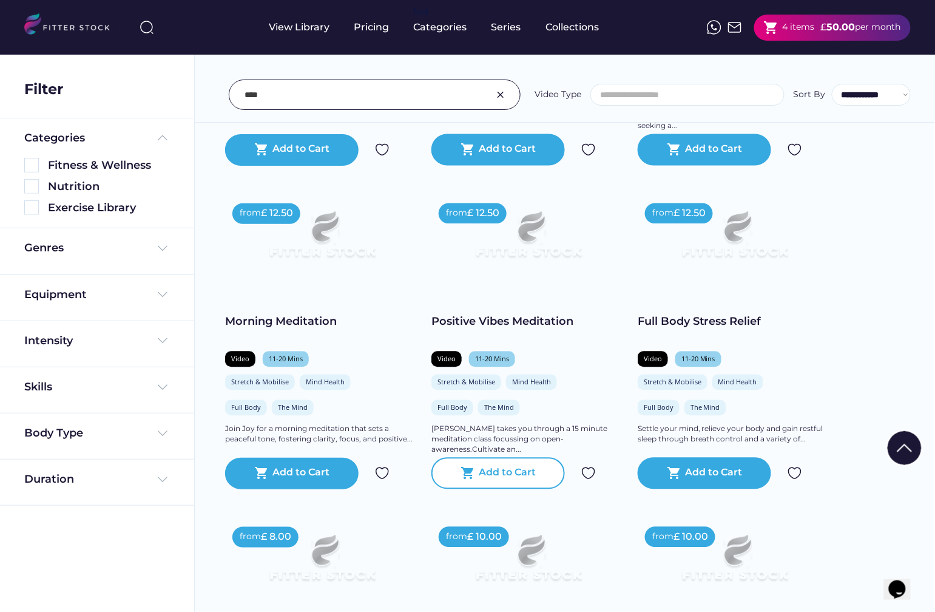
click at [509, 473] on div "Add to Cart" at bounding box center [508, 473] width 57 height 15
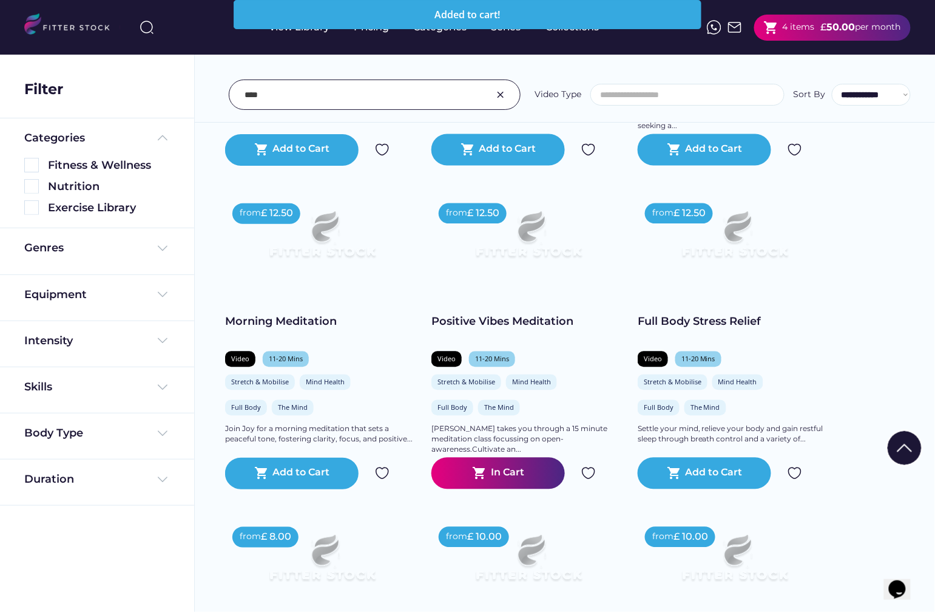
scroll to position [2302, 0]
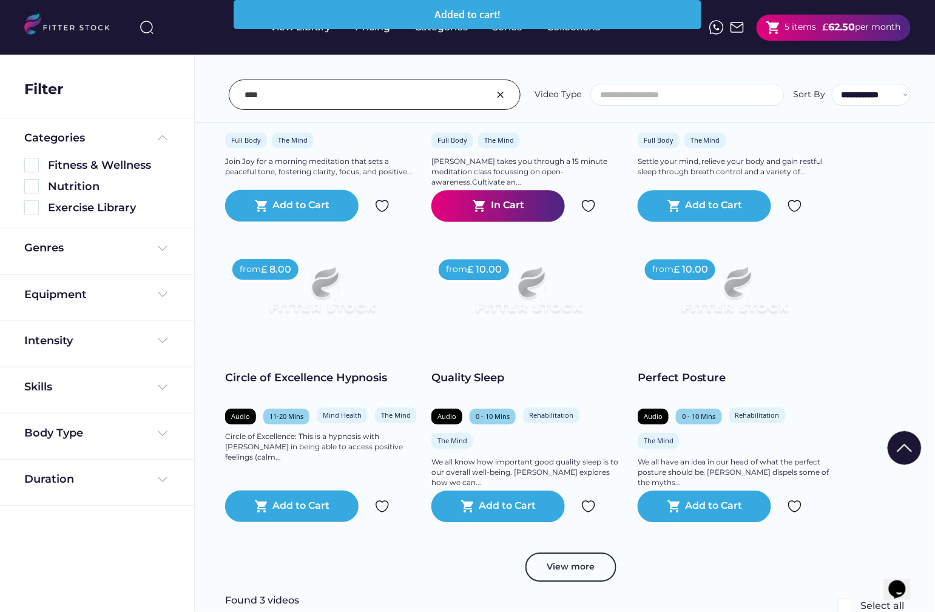
click at [477, 384] on div "Quality Sleep" at bounding box center [529, 377] width 194 height 15
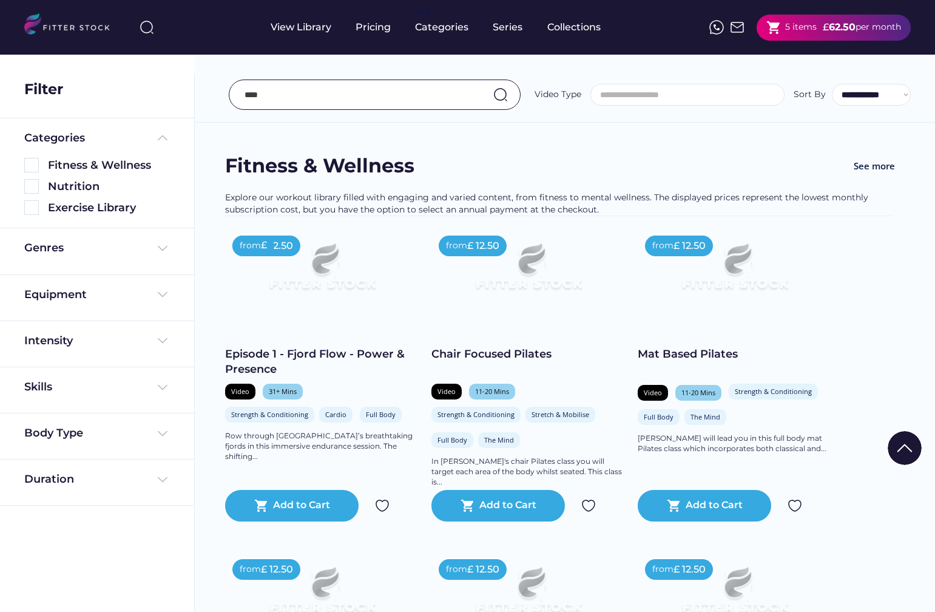
select select
select select "**********"
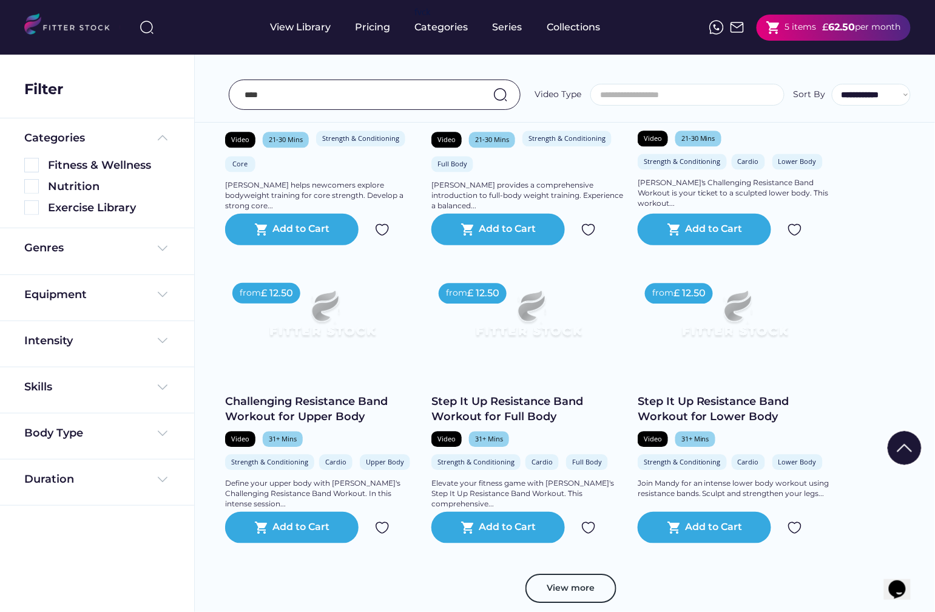
scroll to position [610, 0]
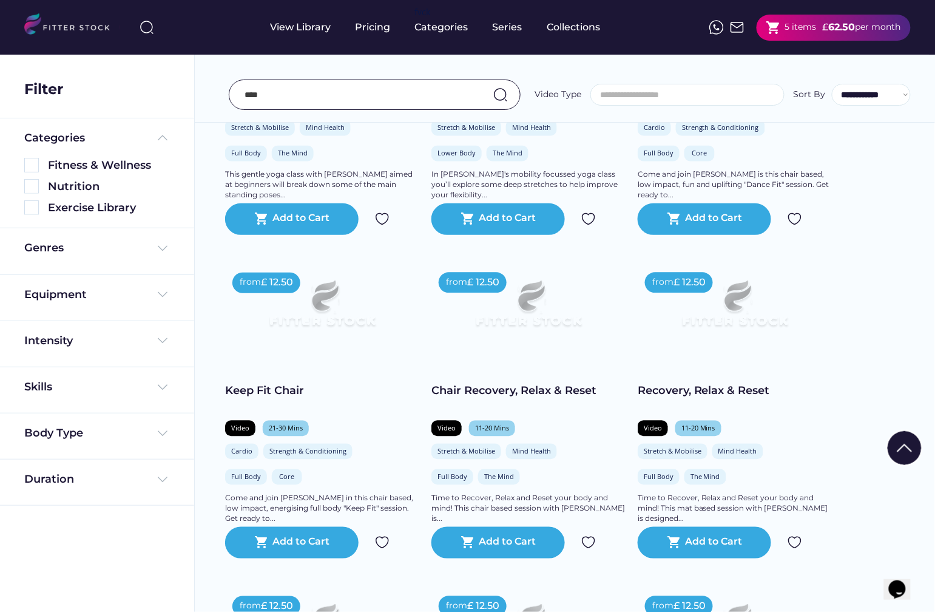
click at [348, 90] on input "input" at bounding box center [360, 94] width 230 height 25
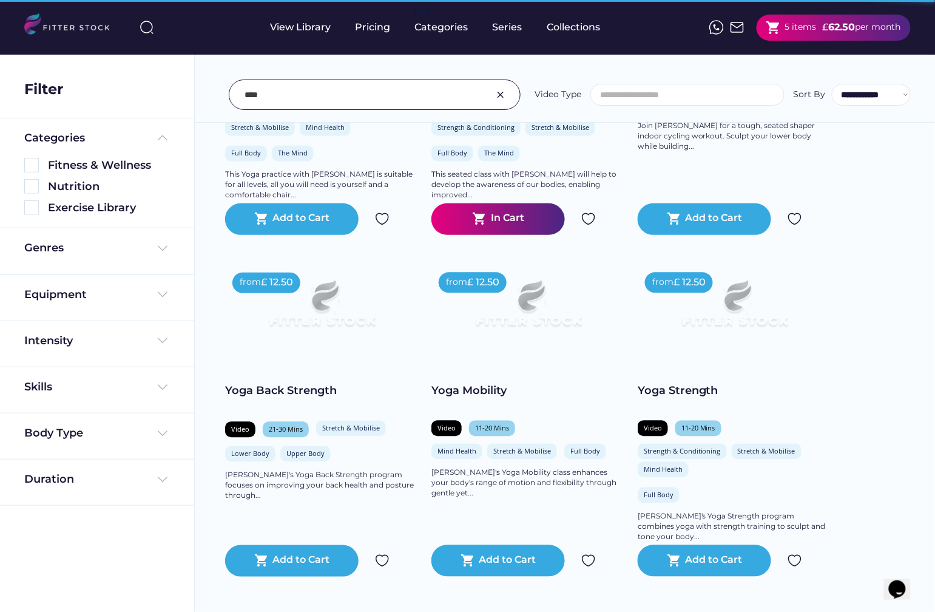
scroll to position [0, 0]
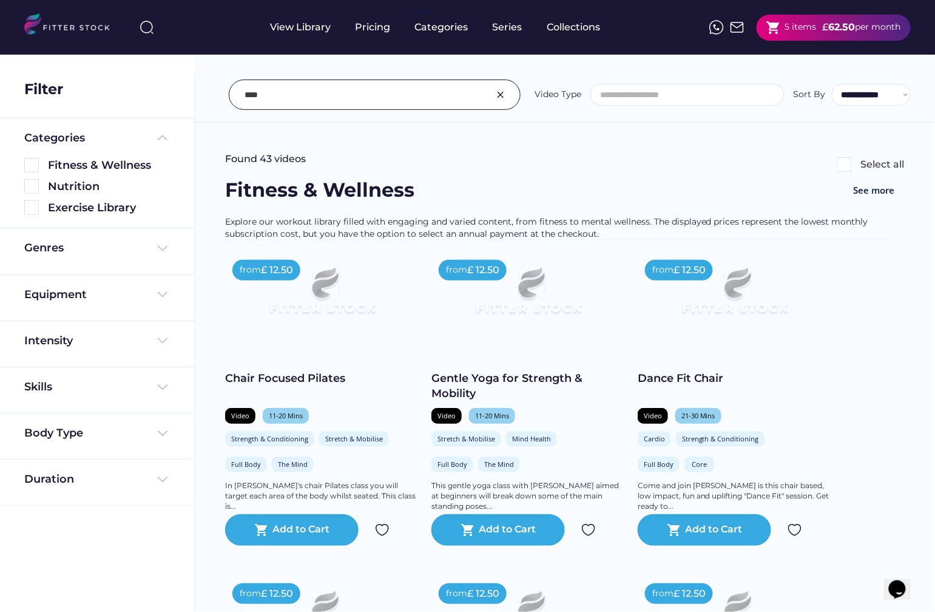
click at [342, 92] on input "input" at bounding box center [360, 94] width 230 height 25
click at [327, 97] on input "input" at bounding box center [360, 94] width 230 height 25
click at [302, 98] on input "input" at bounding box center [360, 94] width 230 height 25
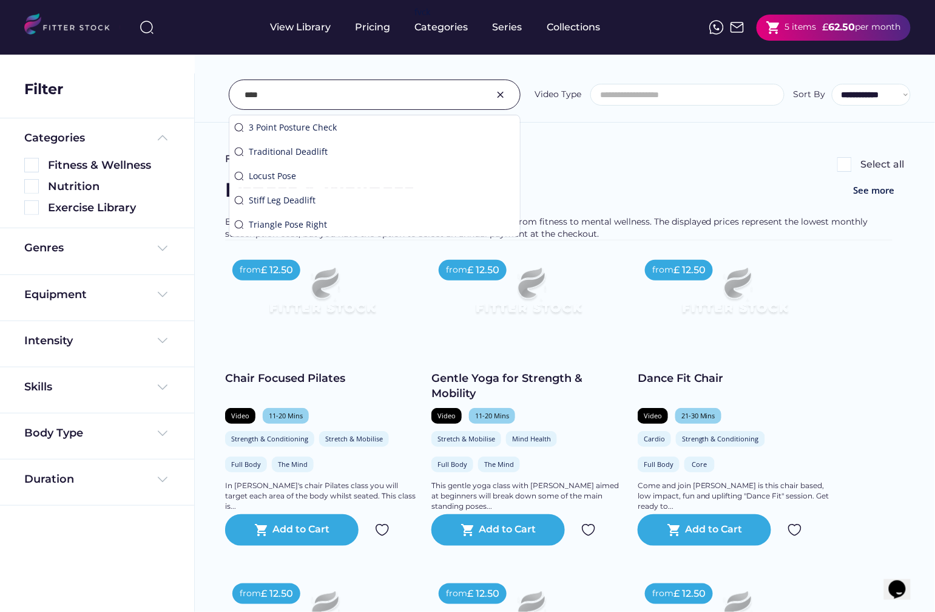
click at [302, 98] on input "input" at bounding box center [360, 94] width 230 height 25
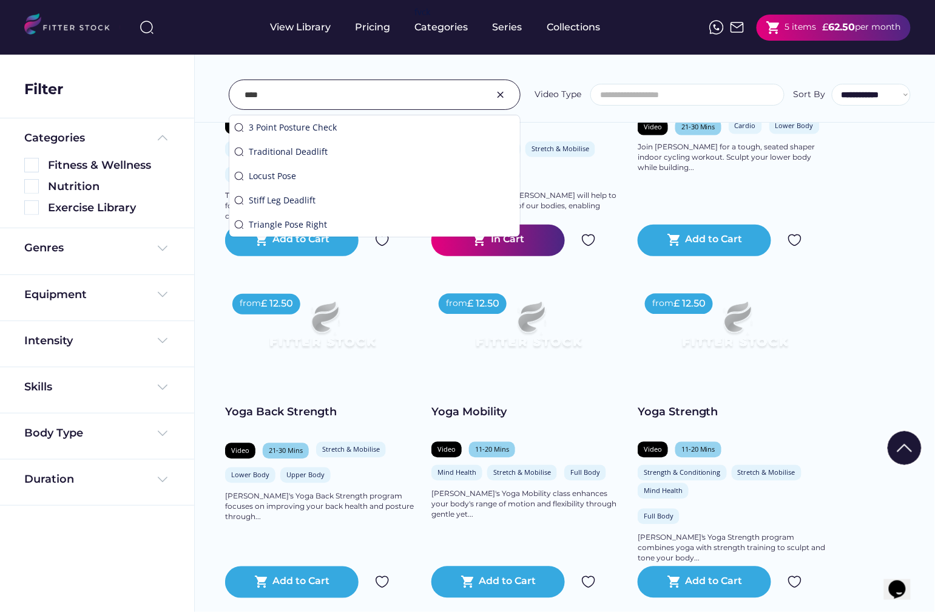
scroll to position [641, 0]
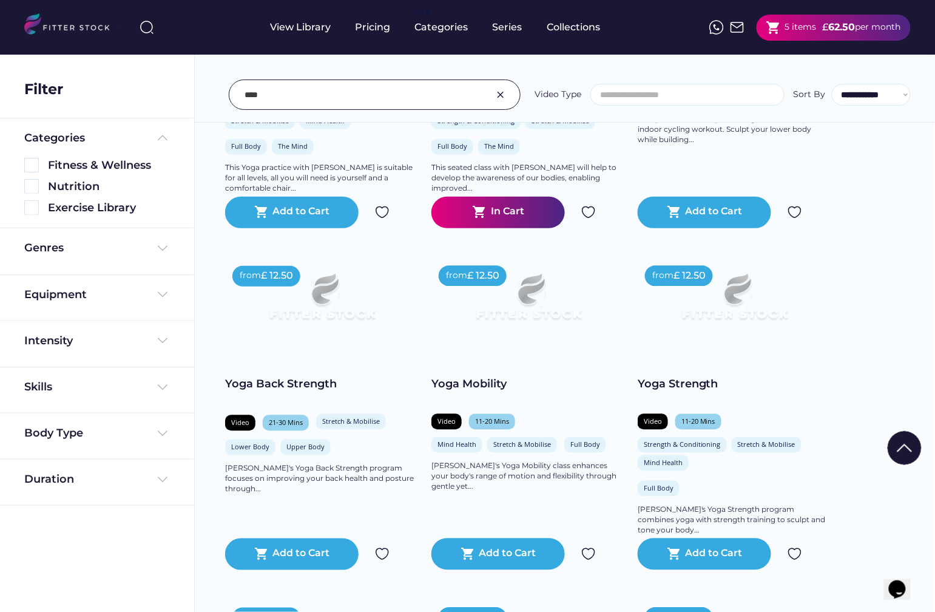
click at [361, 95] on input "input" at bounding box center [360, 94] width 230 height 25
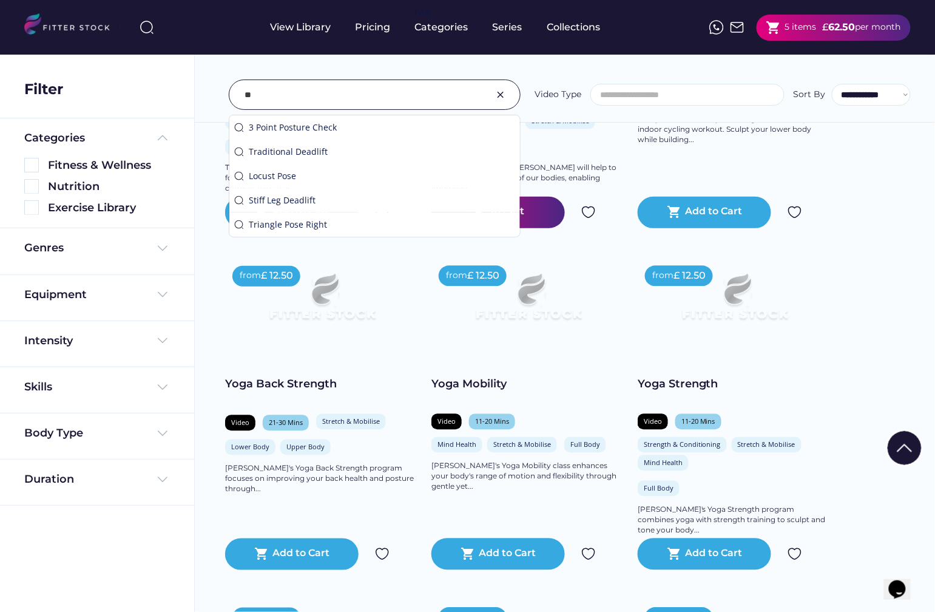
type input "*"
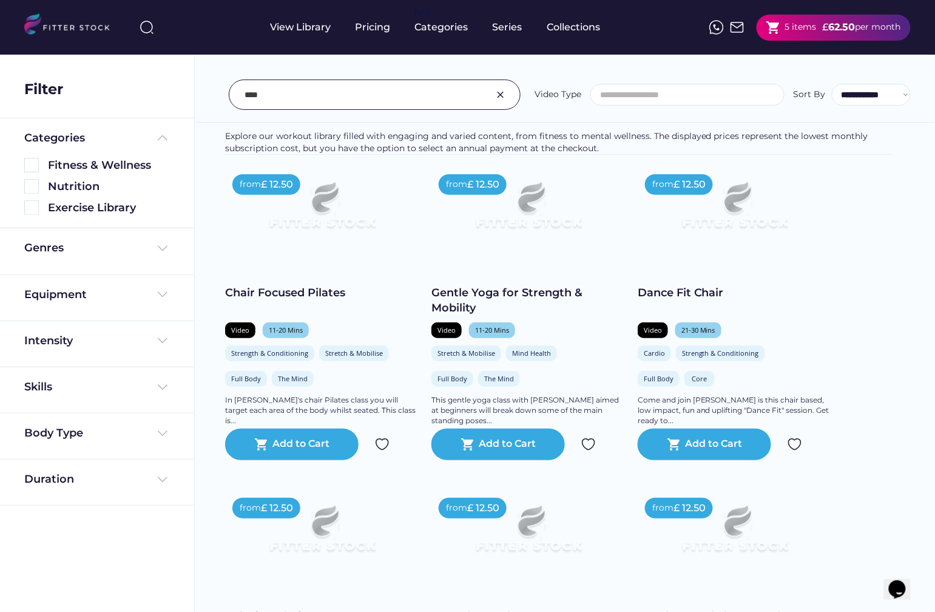
scroll to position [0, 0]
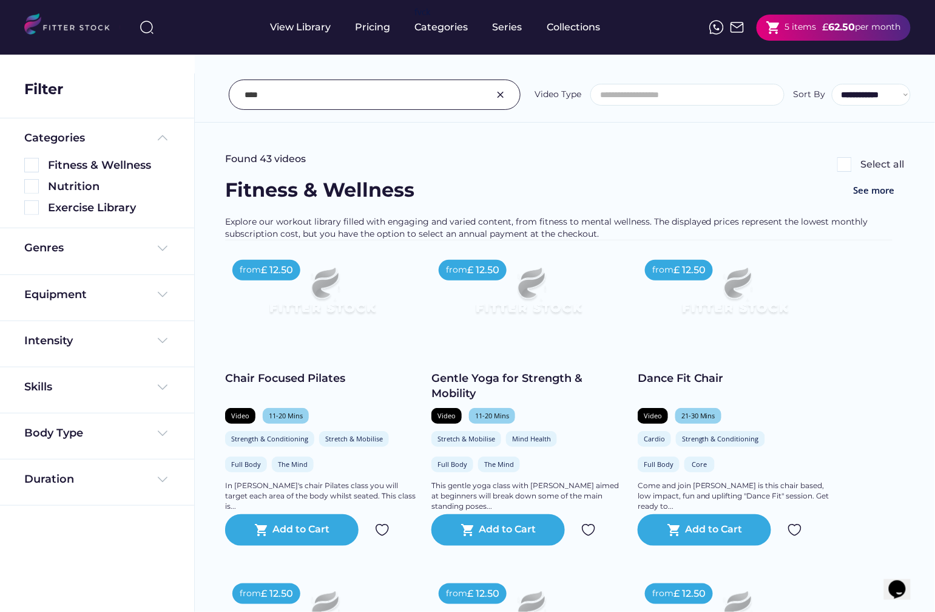
click at [356, 88] on input "input" at bounding box center [360, 94] width 230 height 25
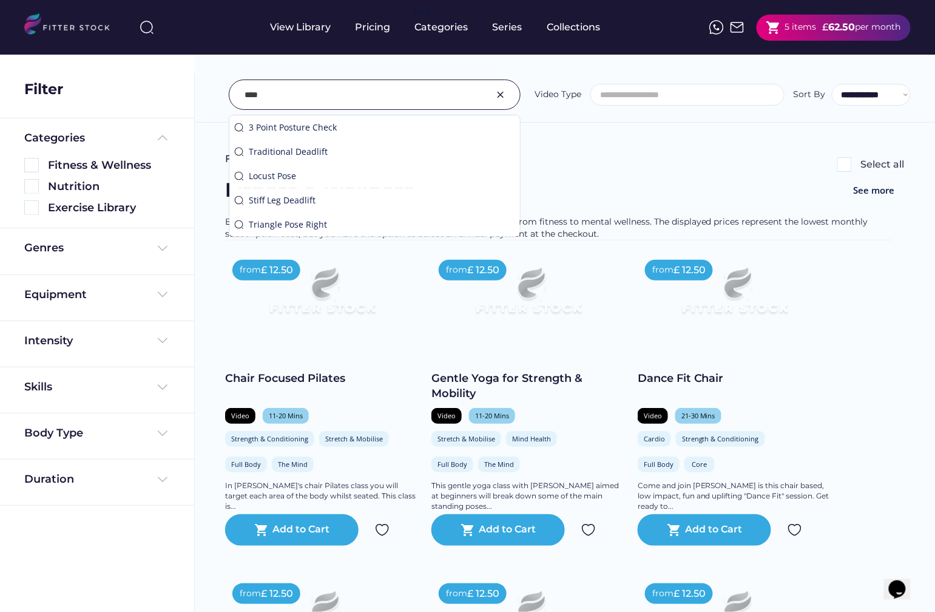
click at [356, 88] on input "input" at bounding box center [360, 94] width 230 height 25
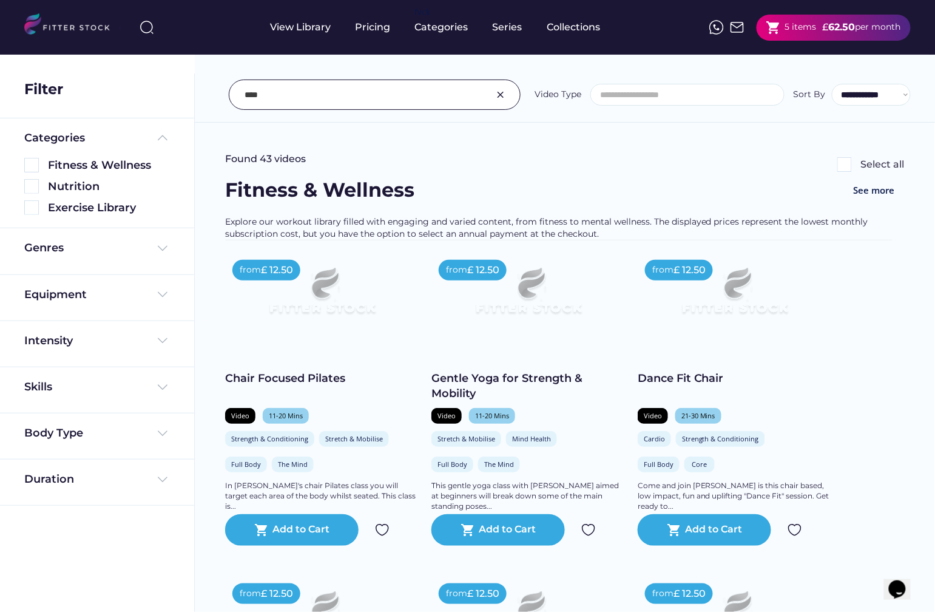
click at [373, 90] on input "input" at bounding box center [360, 94] width 230 height 25
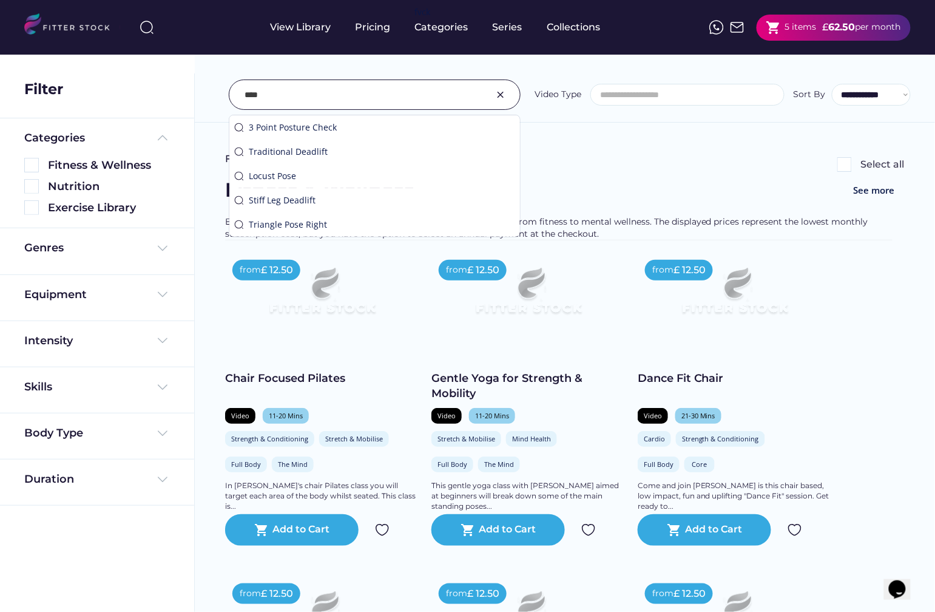
click at [373, 90] on input "input" at bounding box center [360, 94] width 230 height 25
type input "*"
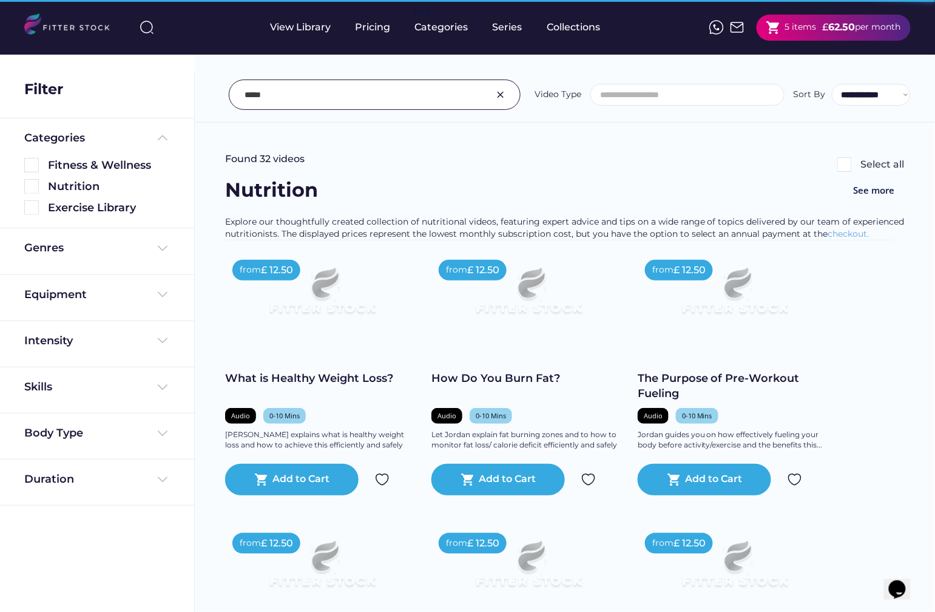
click at [376, 98] on input "input" at bounding box center [360, 94] width 230 height 25
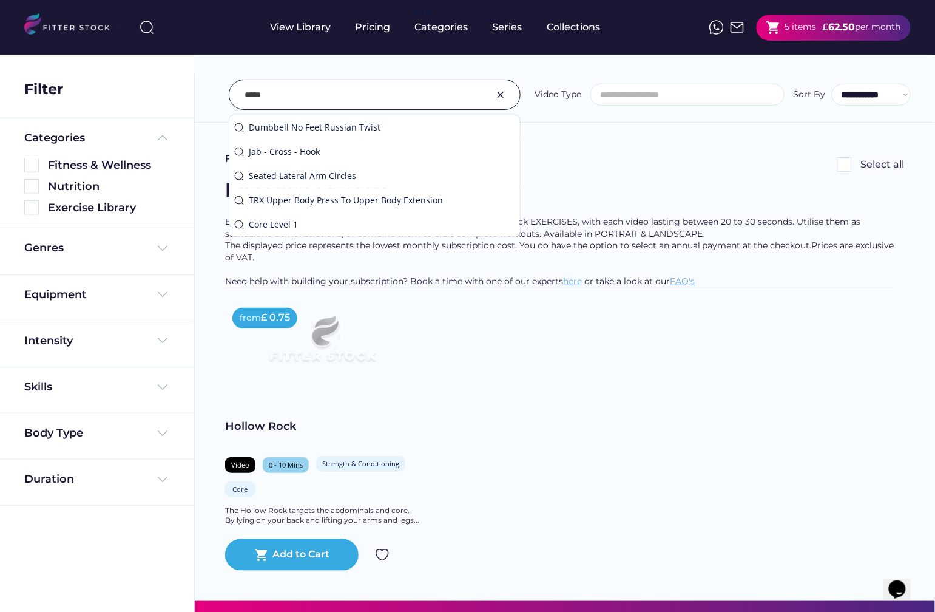
click at [376, 98] on input "input" at bounding box center [360, 94] width 230 height 25
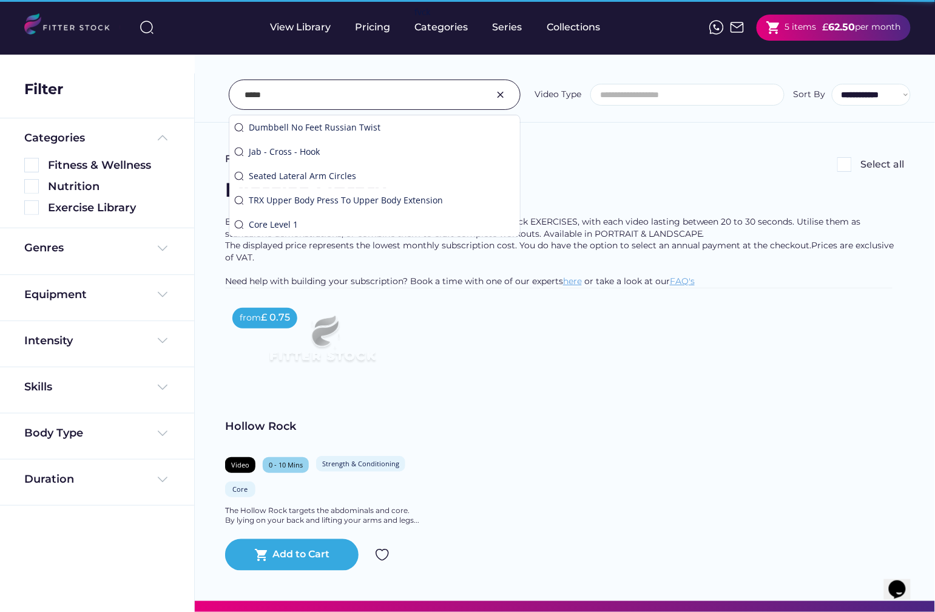
click at [376, 98] on input "input" at bounding box center [360, 94] width 230 height 25
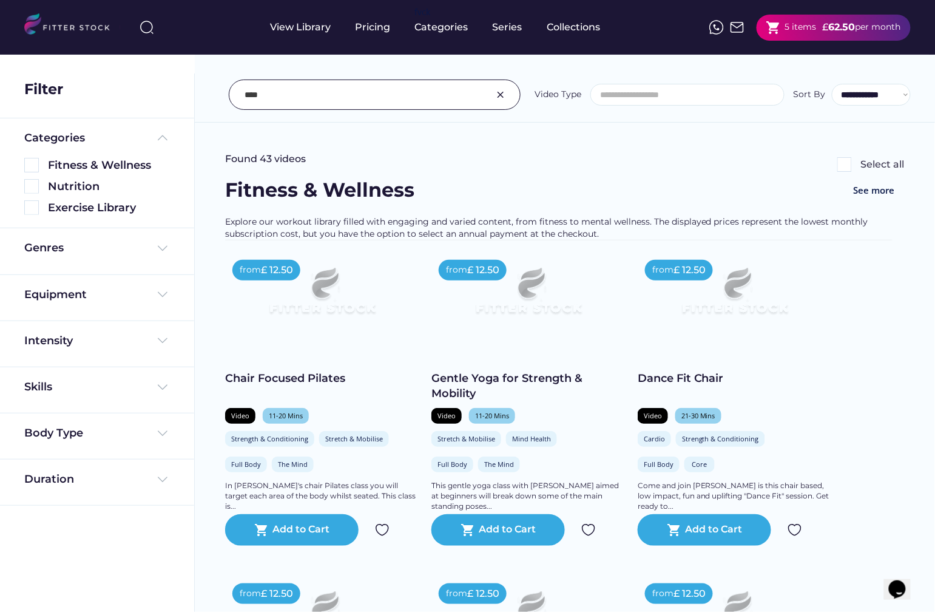
click at [385, 92] on input "input" at bounding box center [360, 94] width 230 height 25
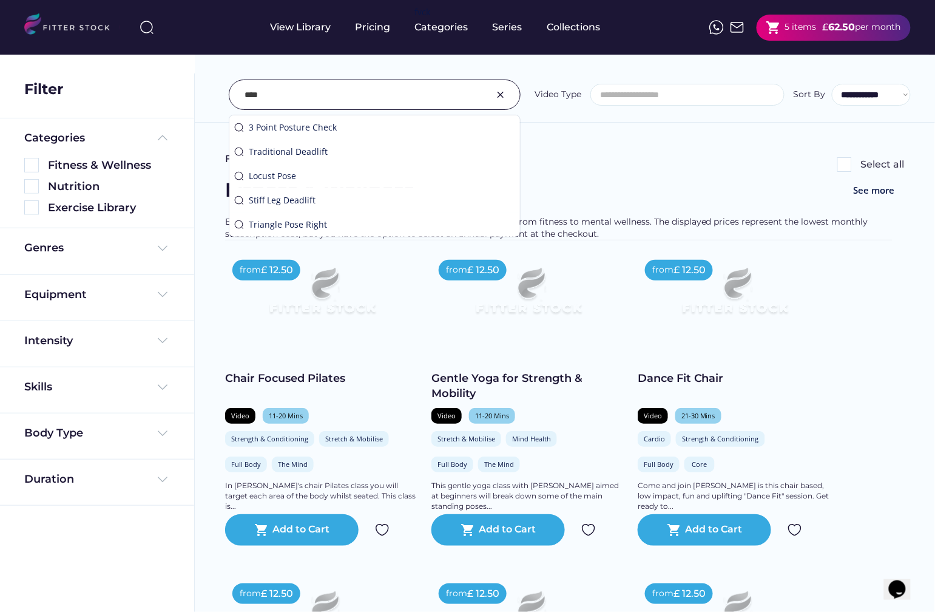
click at [385, 92] on input "input" at bounding box center [360, 94] width 230 height 25
type input "*******"
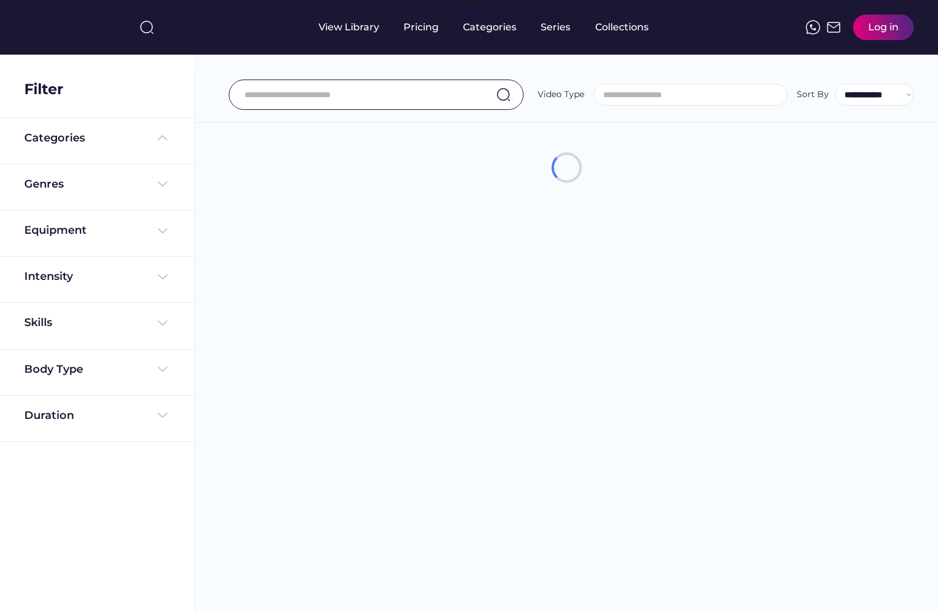
select select
select select "**********"
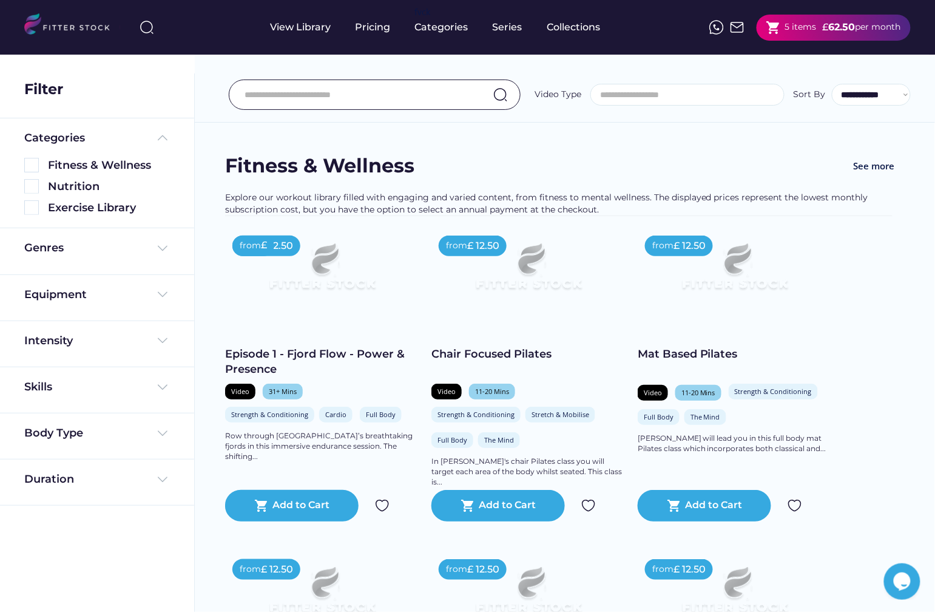
click at [337, 98] on input "input" at bounding box center [360, 94] width 230 height 25
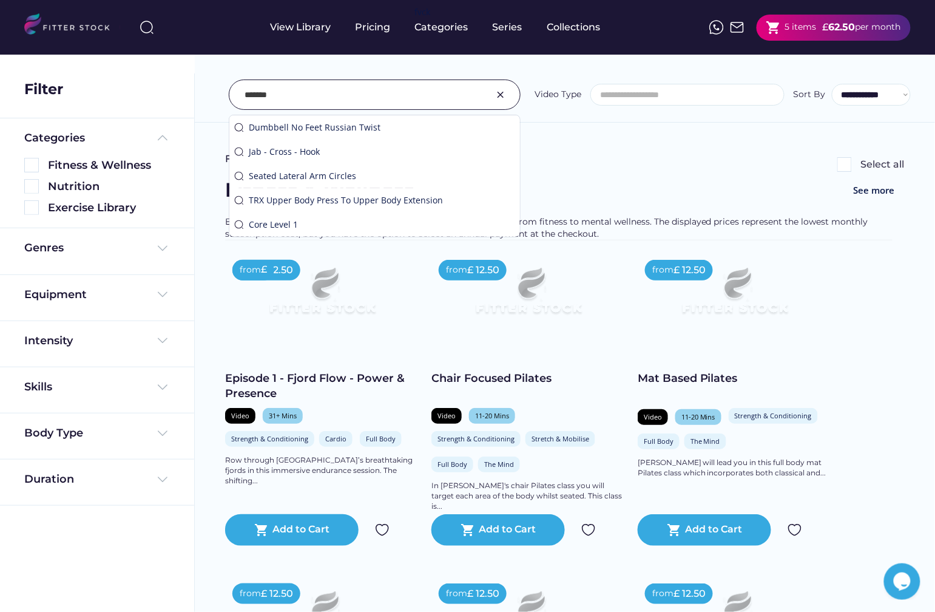
type input "*******"
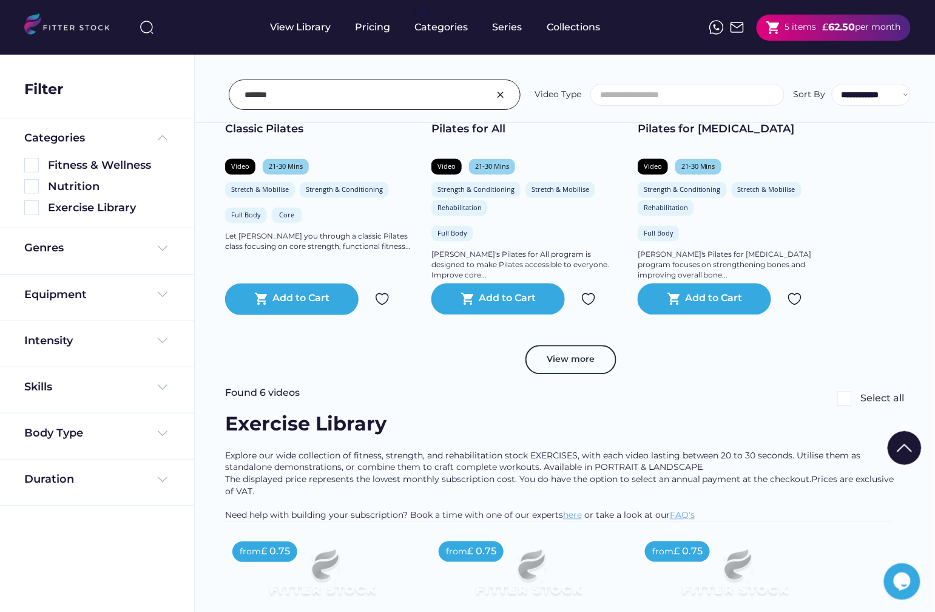
scroll to position [599, 0]
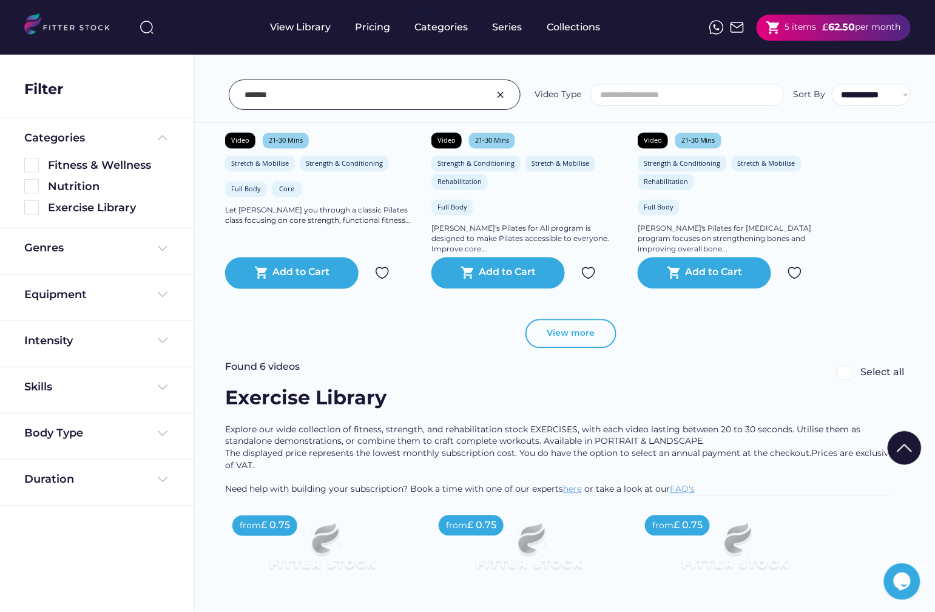
click at [574, 337] on button "View more" at bounding box center [571, 333] width 91 height 29
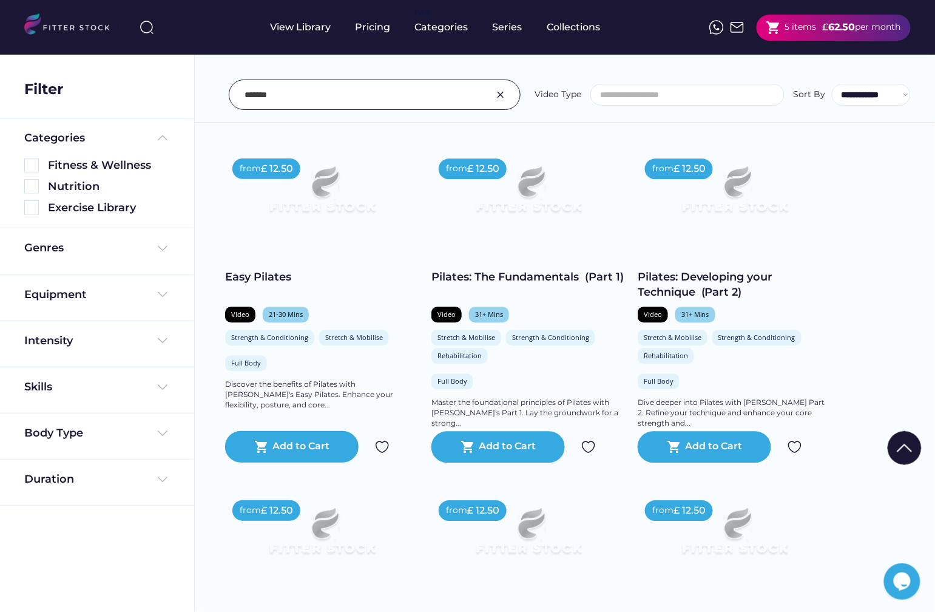
scroll to position [821, 0]
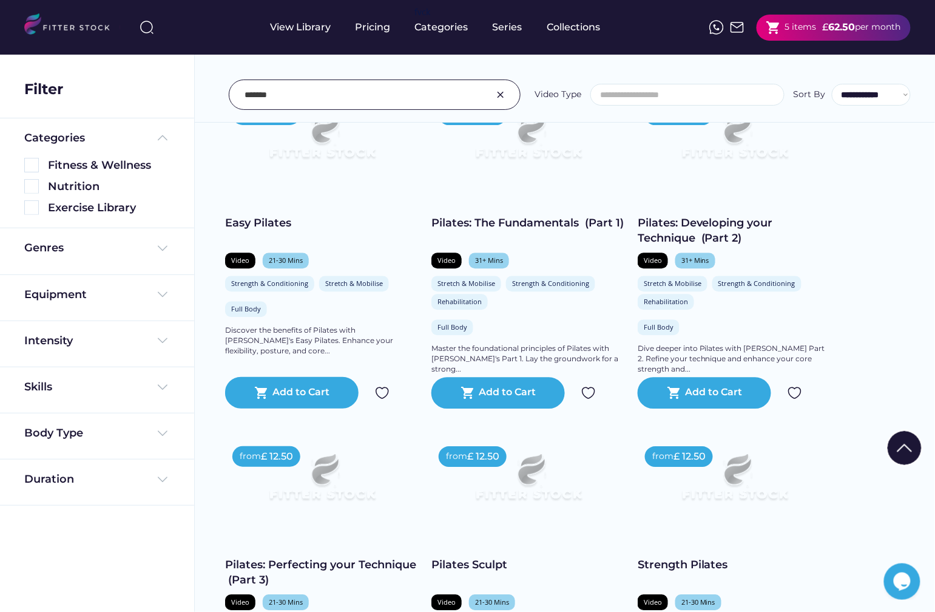
click at [276, 222] on div "Easy Pilates" at bounding box center [322, 222] width 194 height 15
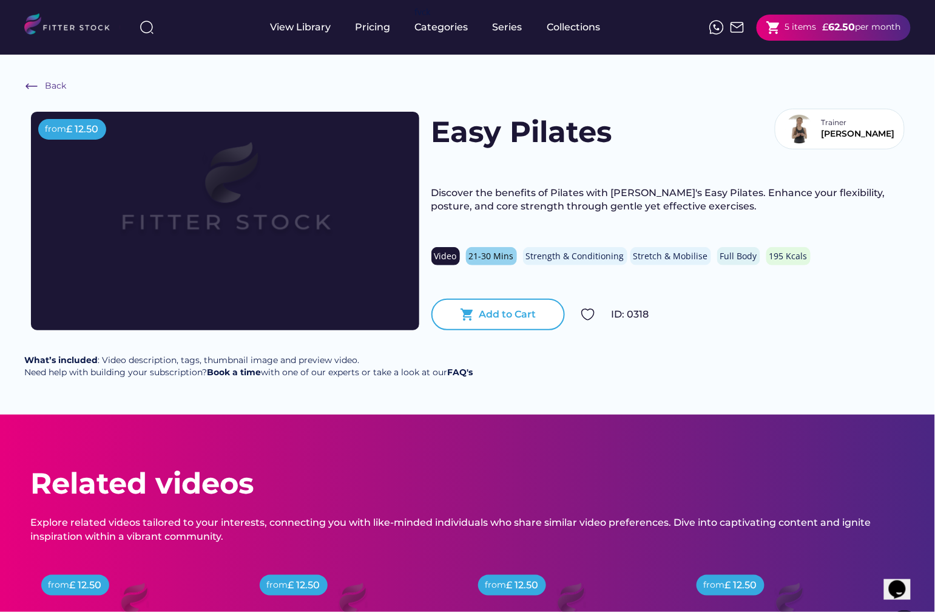
click at [518, 325] on div "shopping_cart Add to Cart" at bounding box center [499, 315] width 134 height 32
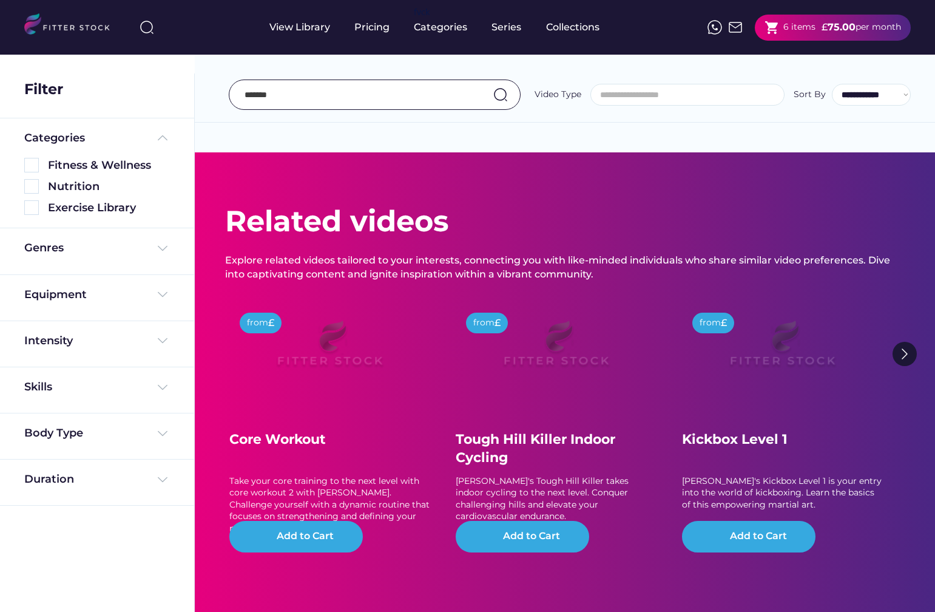
select select
select select "**********"
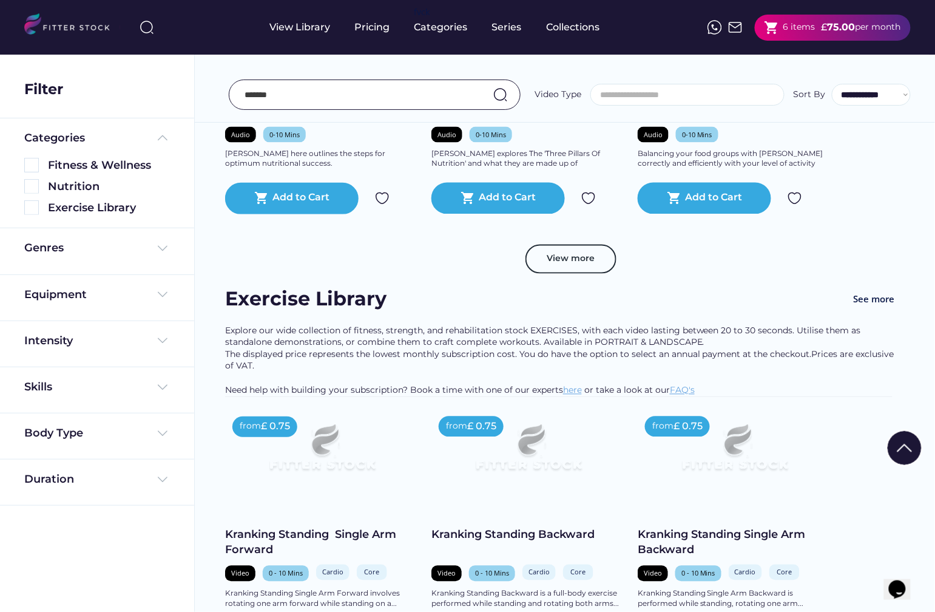
scroll to position [2044, 0]
